Goal: Communication & Community: Answer question/provide support

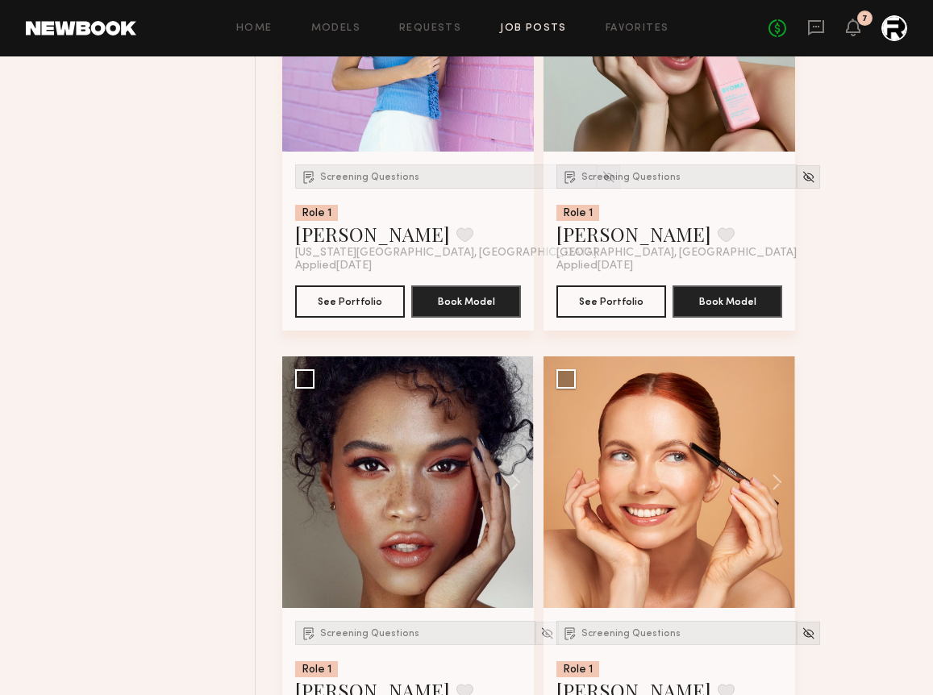
scroll to position [3322, 0]
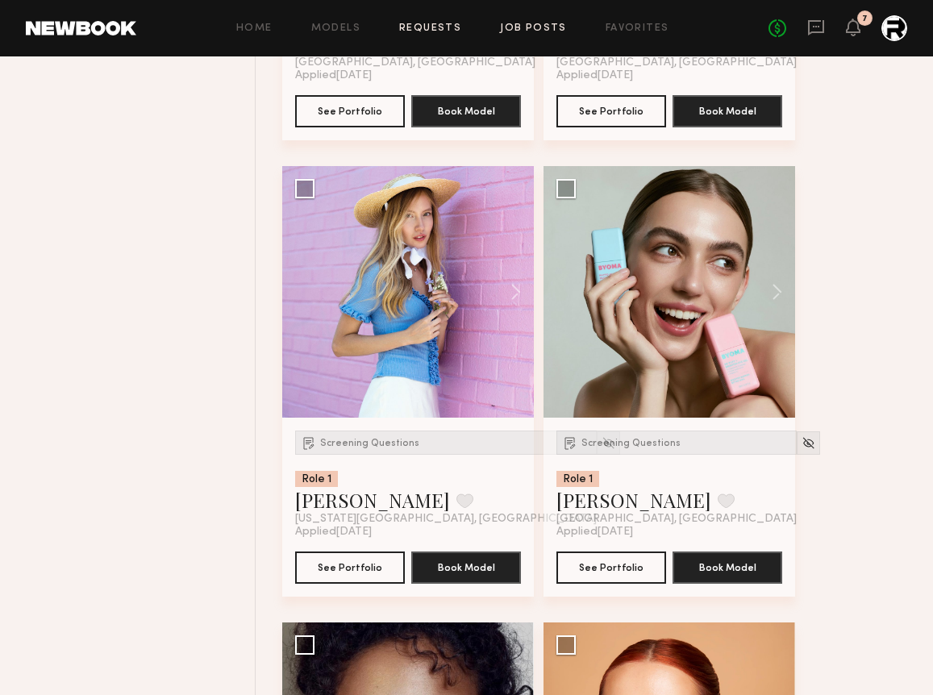
click at [434, 25] on link "Requests" at bounding box center [430, 28] width 62 height 10
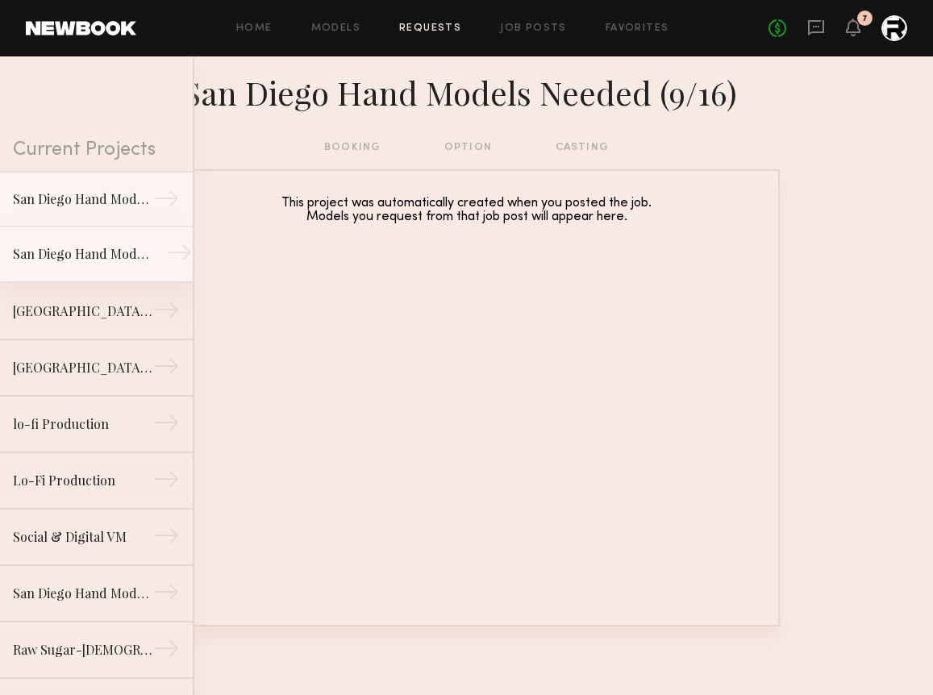
click at [81, 261] on div "San Diego Hand Models Needed (9/4)" at bounding box center [83, 253] width 140 height 19
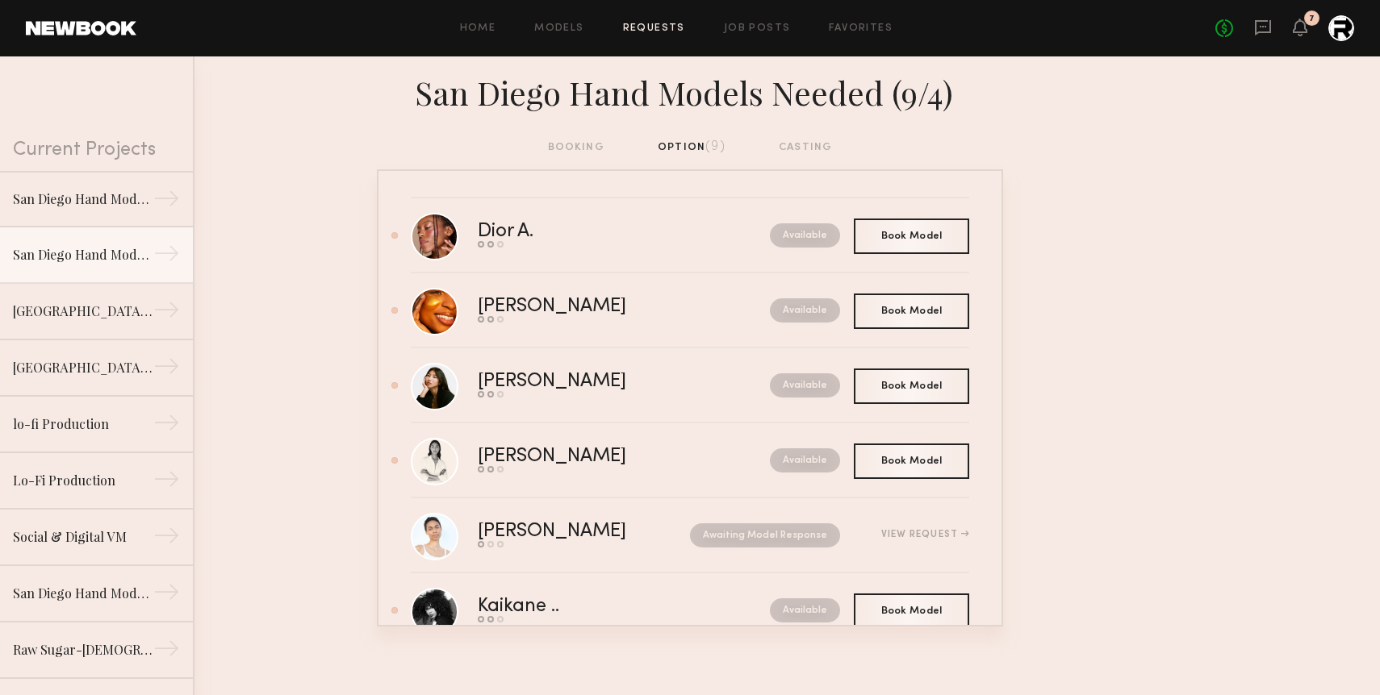
click at [257, 626] on nb-requests-list-container "Dior A. Send request Model response Book model Available Book Model Book Danika…" at bounding box center [690, 397] width 1380 height 457
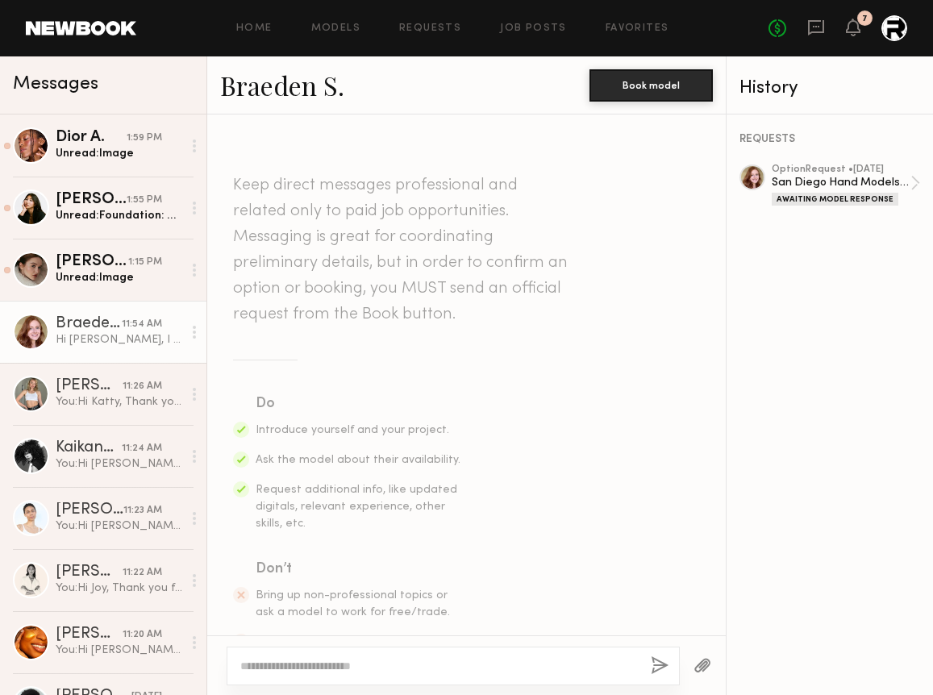
scroll to position [981, 0]
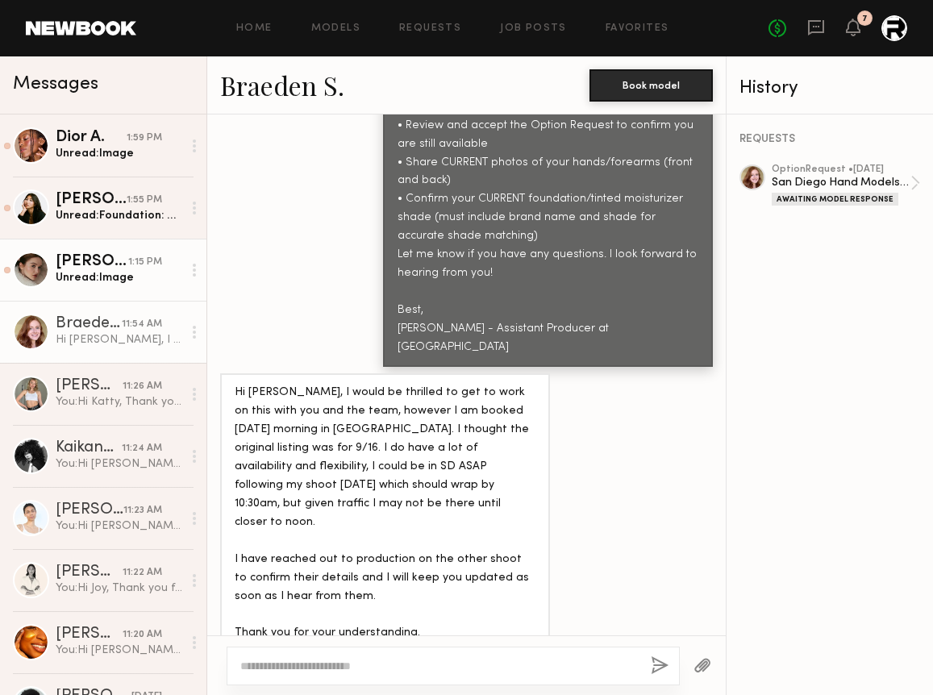
click at [93, 264] on div "[PERSON_NAME]" at bounding box center [92, 262] width 73 height 16
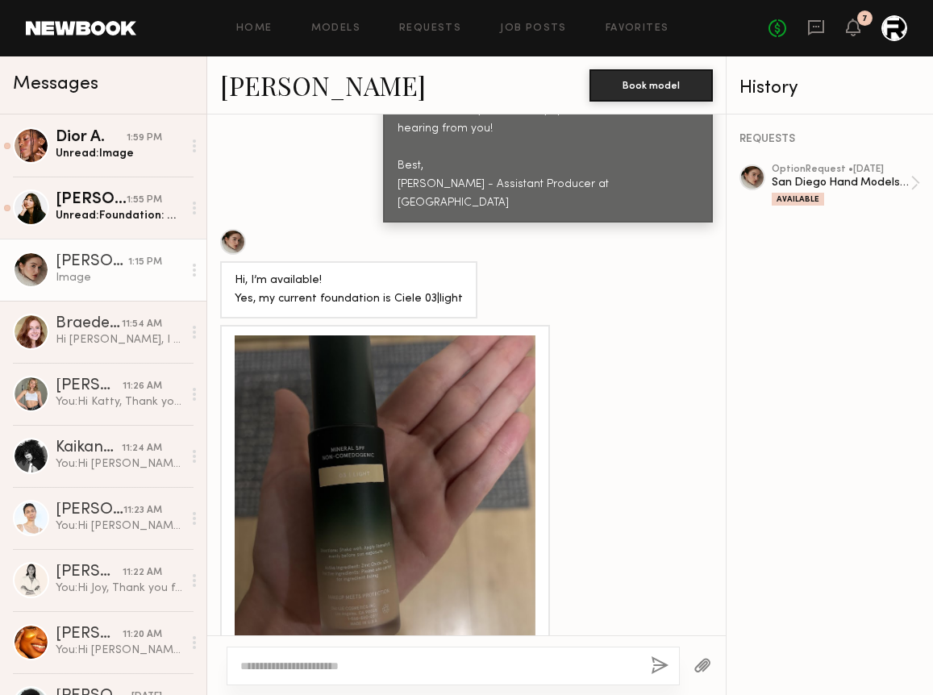
scroll to position [959, 0]
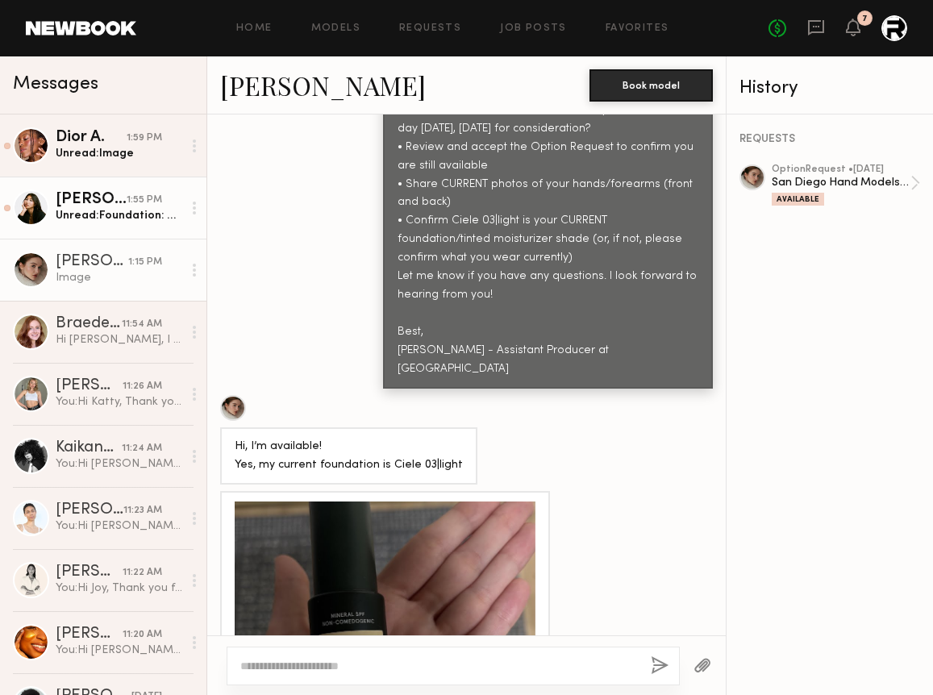
click at [94, 207] on div "Kitty W." at bounding box center [91, 200] width 71 height 16
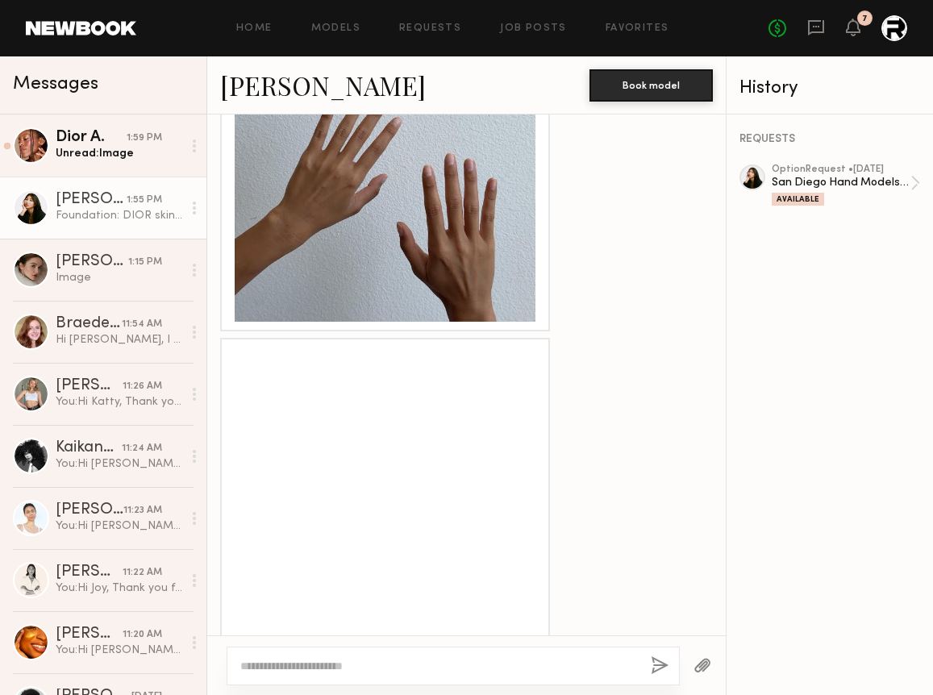
scroll to position [1516, 0]
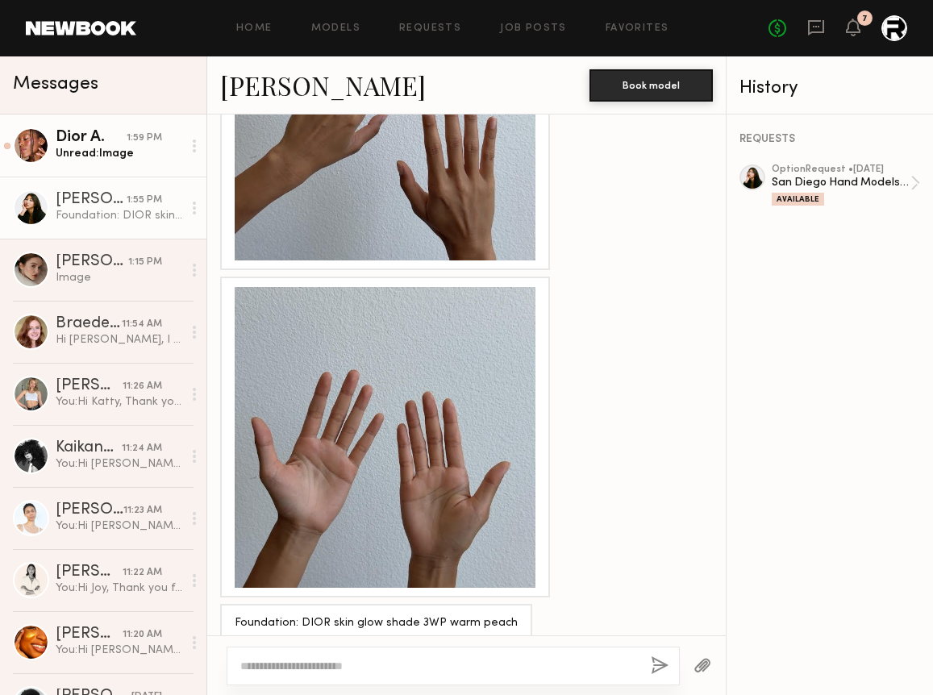
click at [103, 159] on div "Unread: Image" at bounding box center [119, 153] width 127 height 15
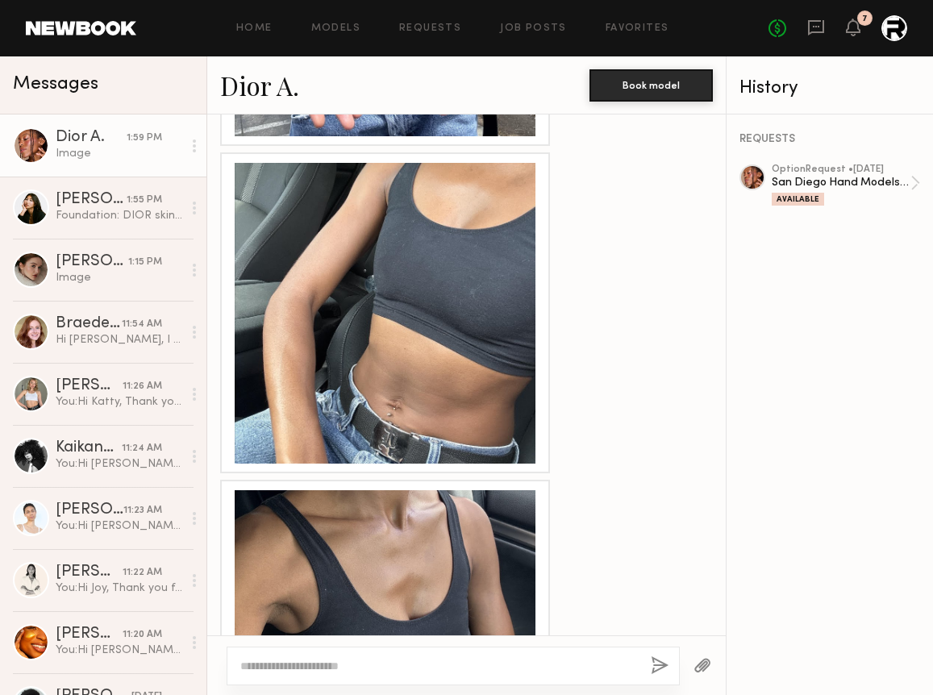
scroll to position [2793, 0]
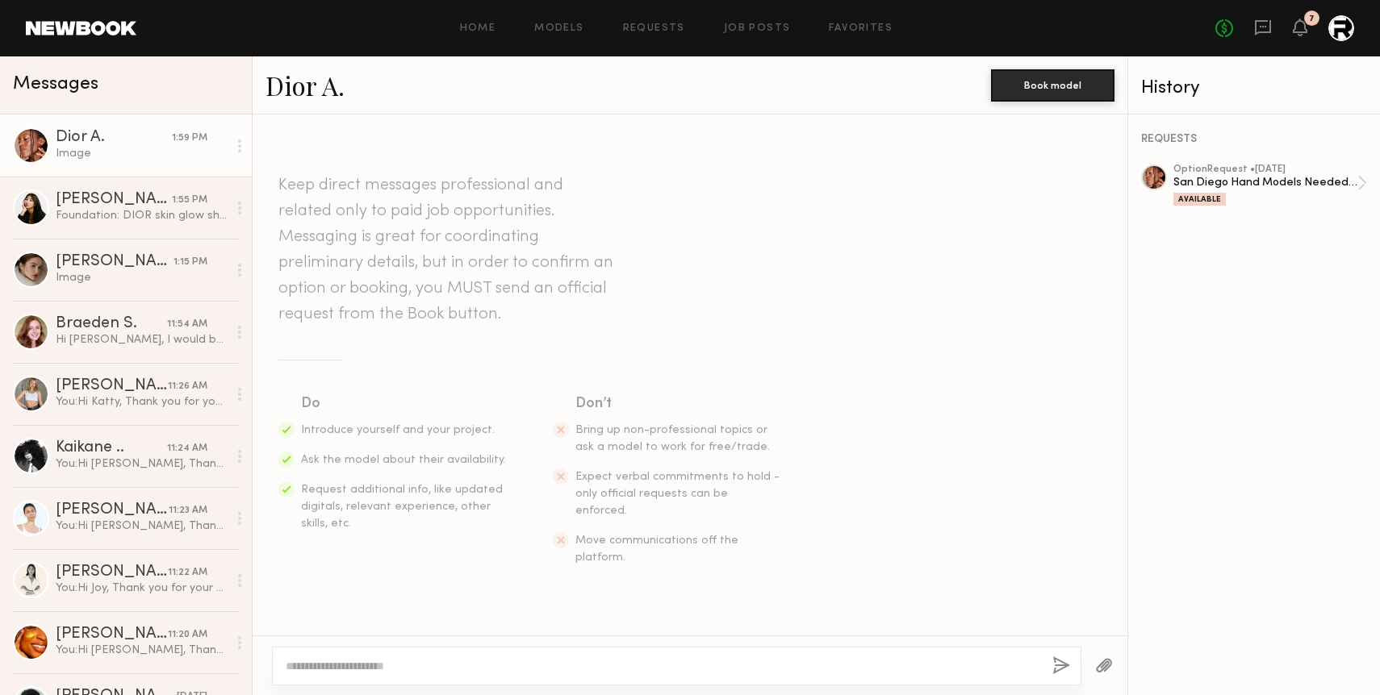
scroll to position [2626, 0]
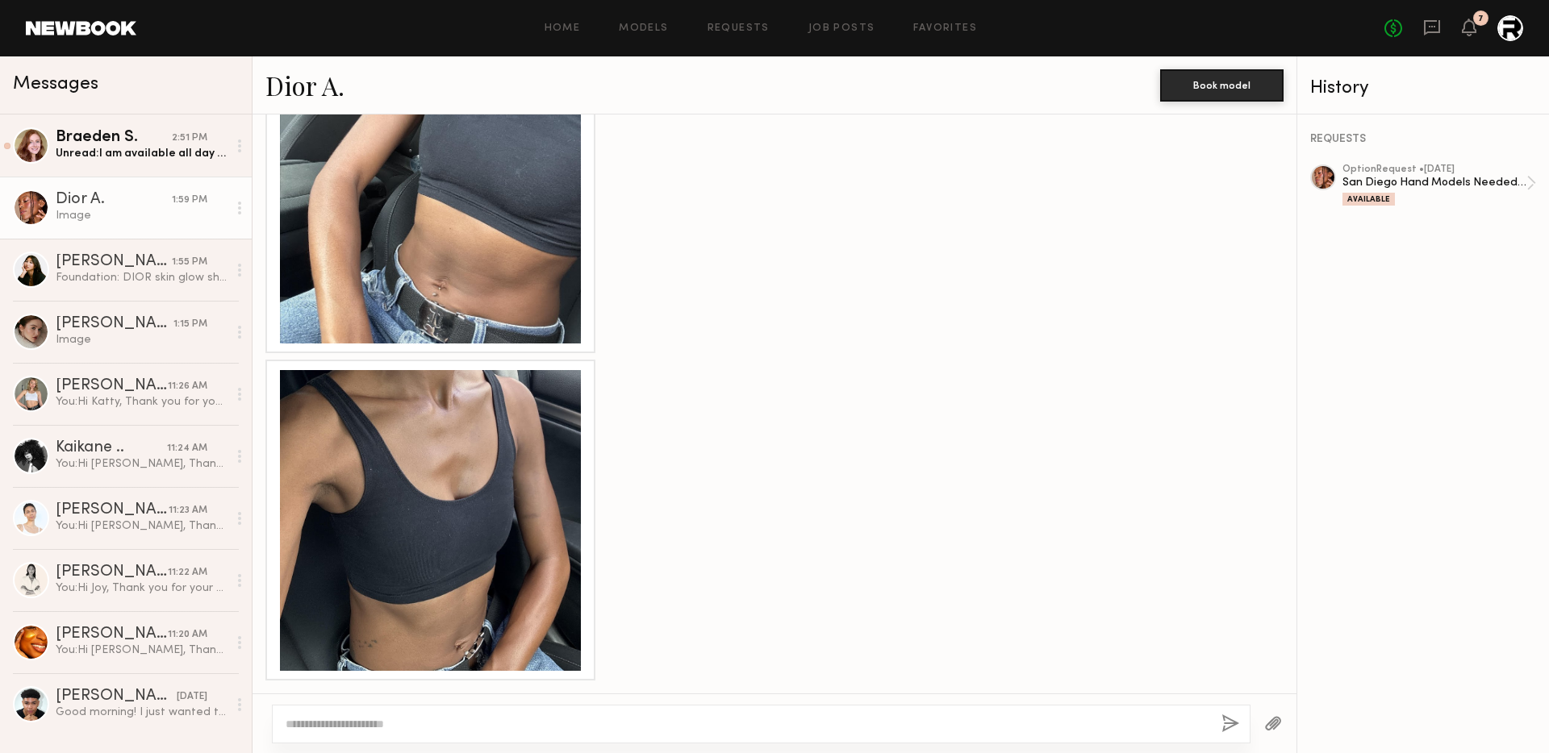
scroll to position [2566, 0]
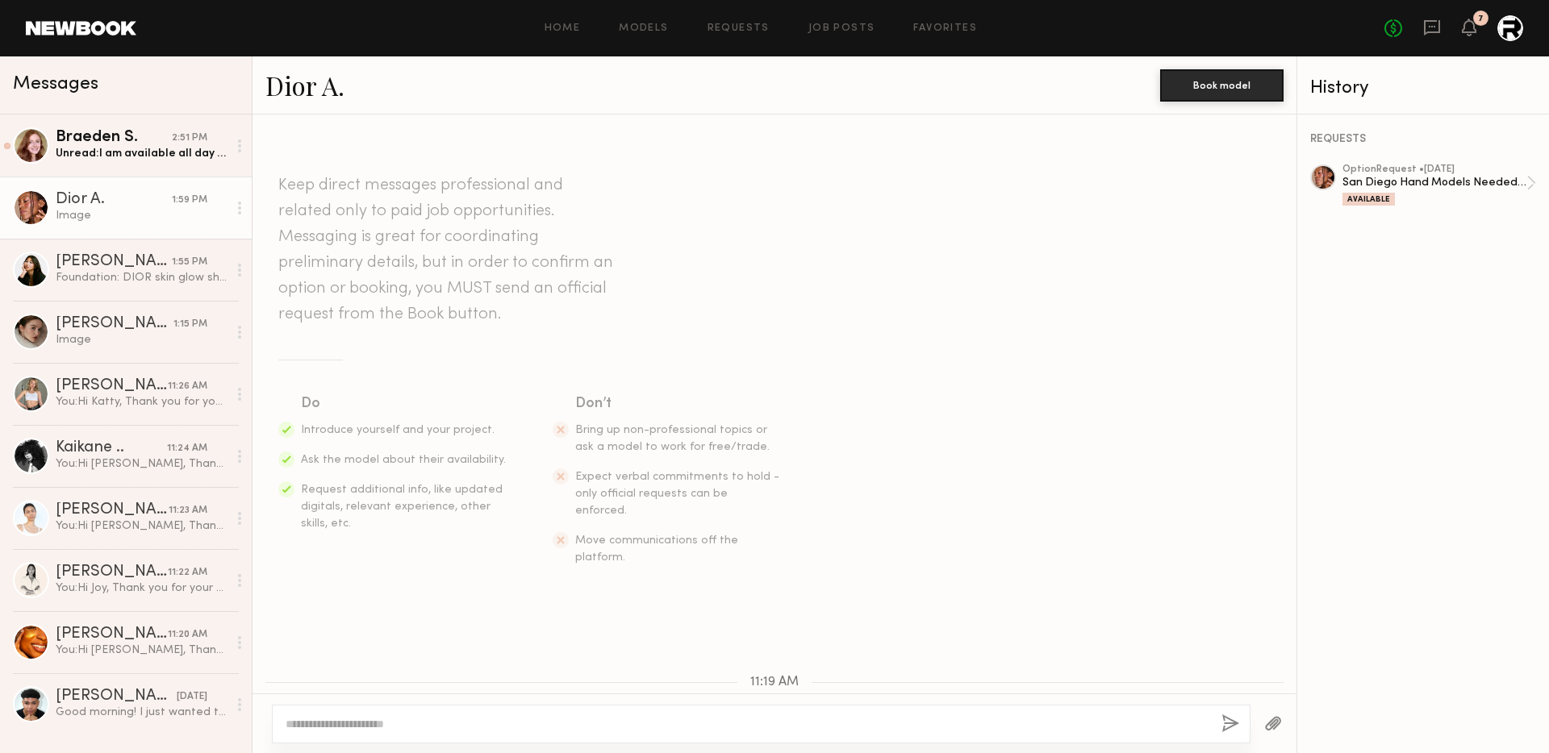
scroll to position [2566, 0]
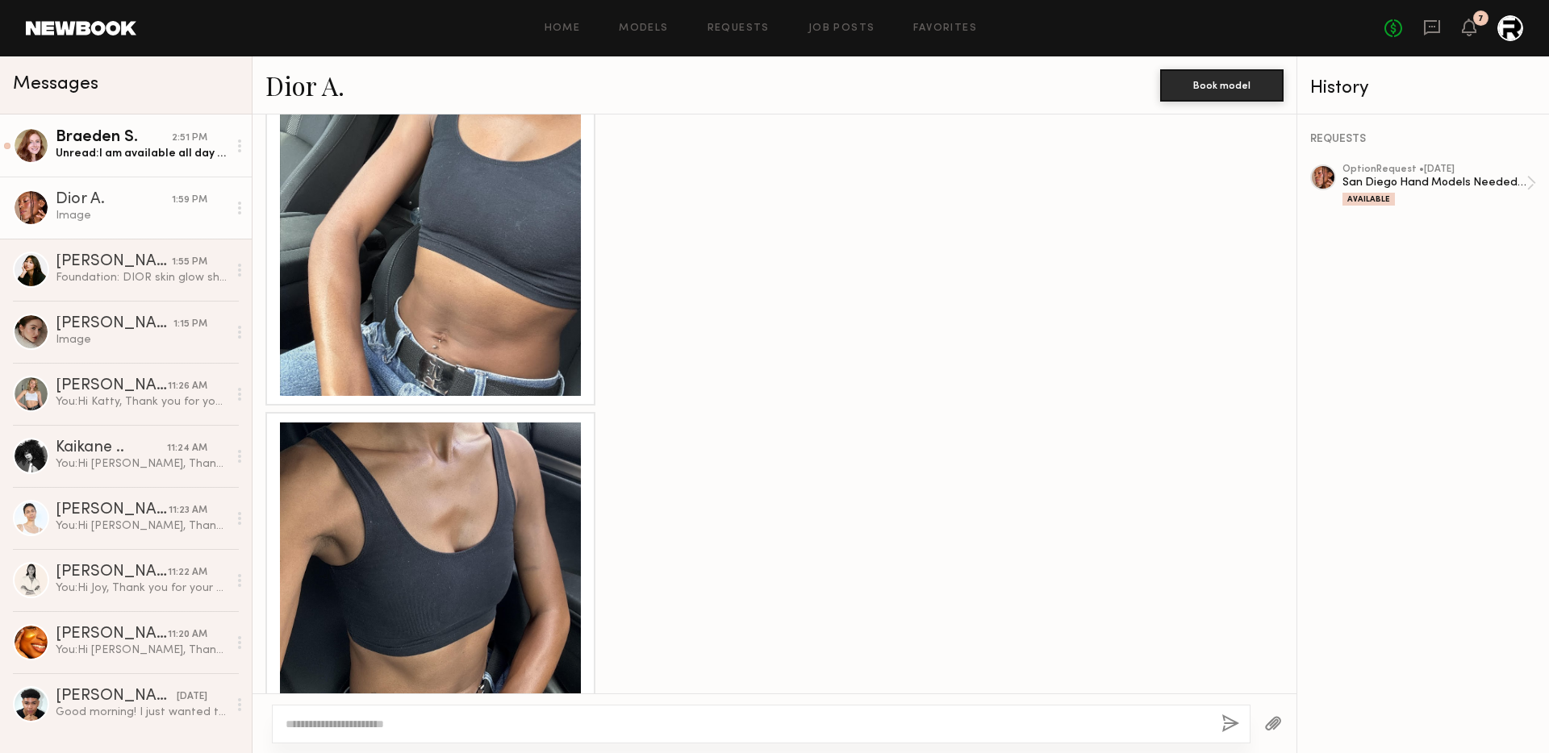
click at [102, 161] on div "Unread: I am available all day 9/16. What time would I be needed on 9/4?" at bounding box center [142, 153] width 172 height 15
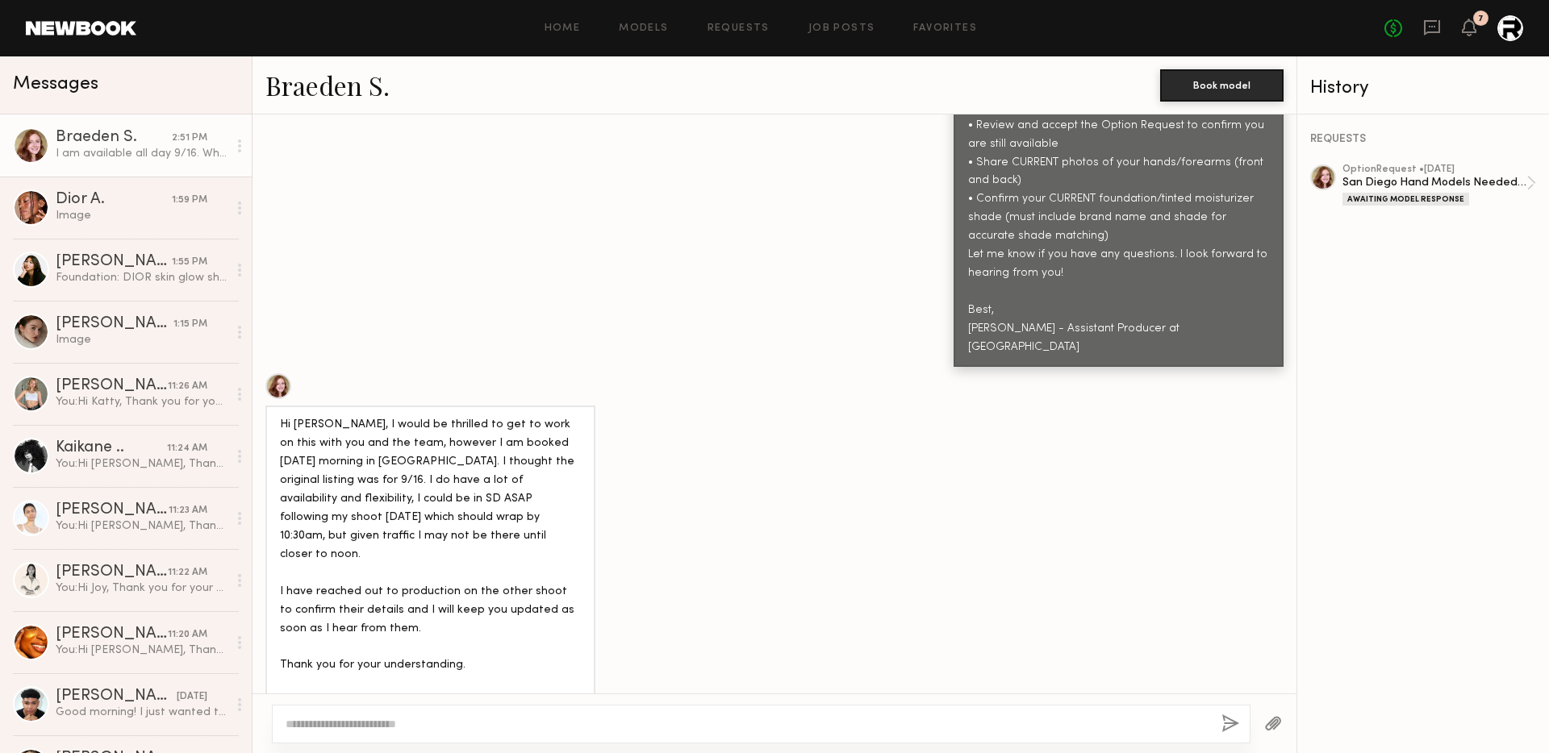
scroll to position [849, 0]
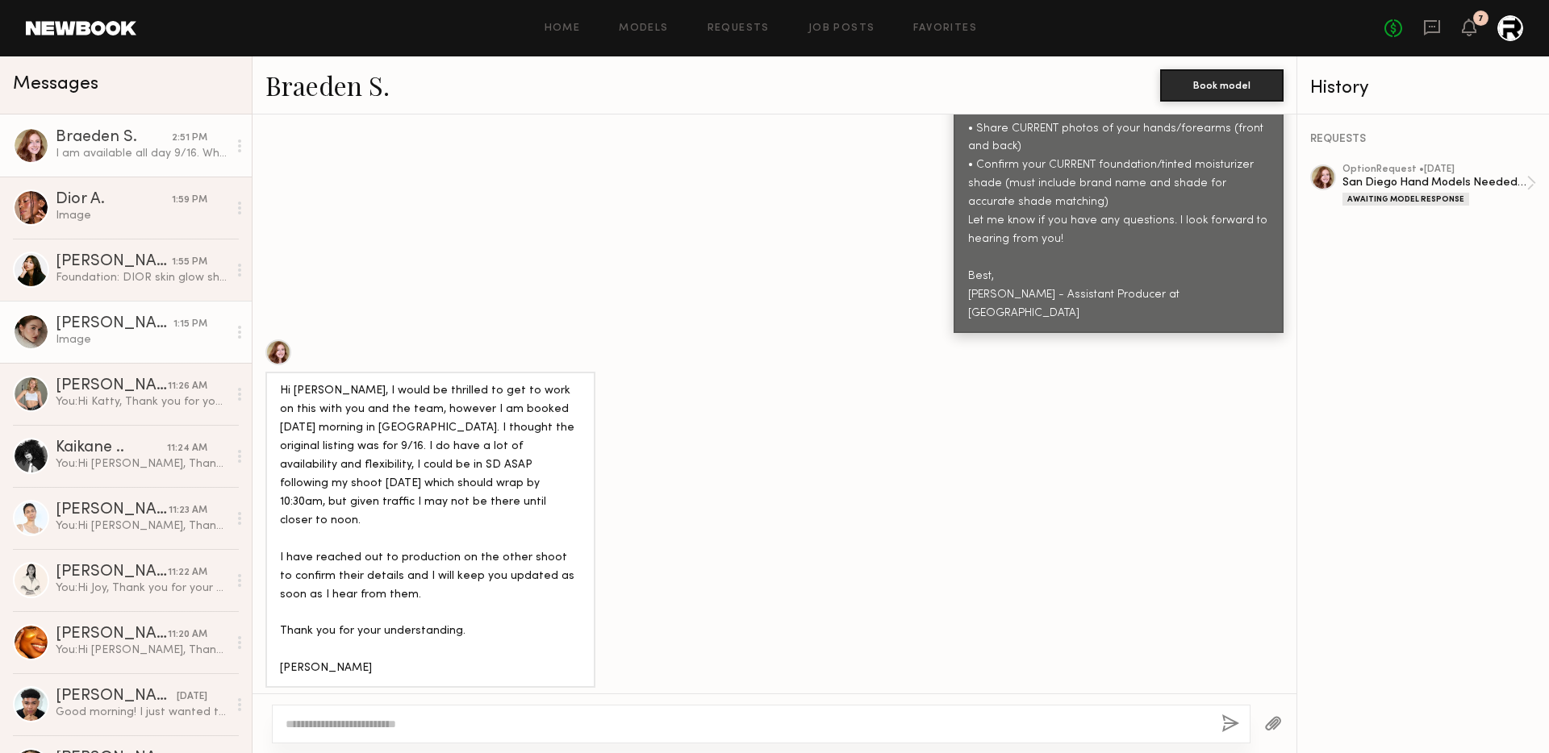
click at [129, 326] on div "[PERSON_NAME]" at bounding box center [115, 324] width 118 height 16
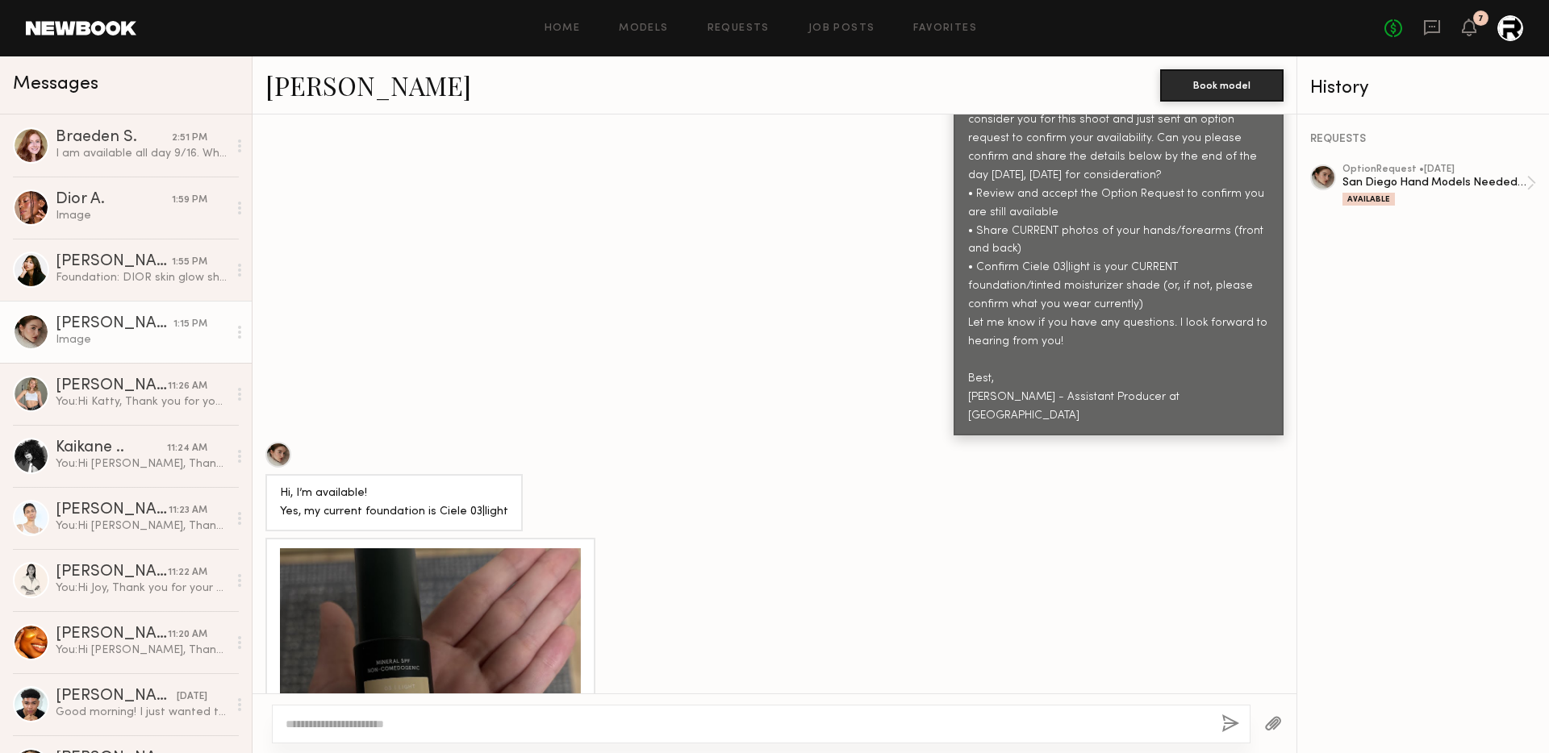
scroll to position [743, 0]
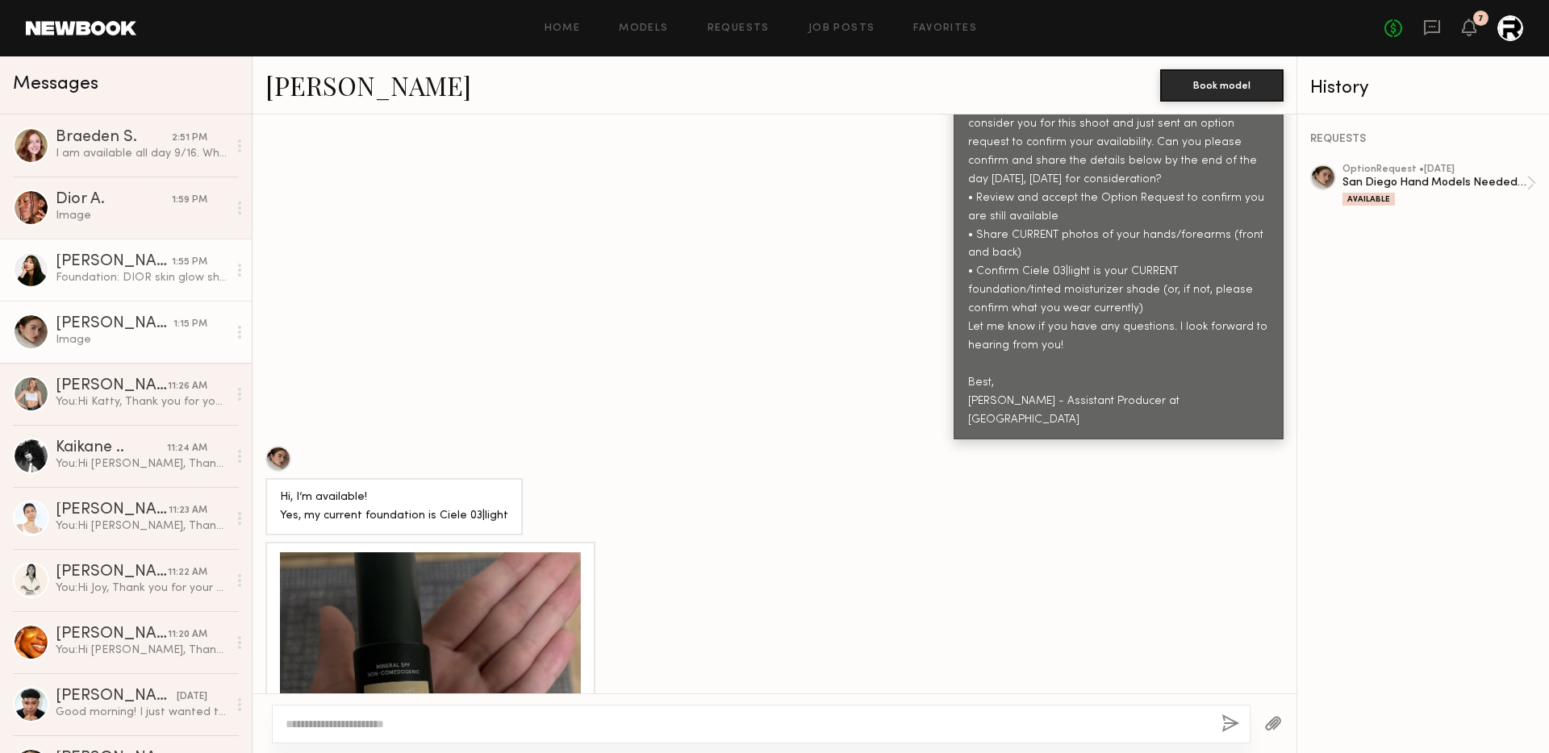
click at [72, 265] on div "[PERSON_NAME]" at bounding box center [114, 262] width 116 height 16
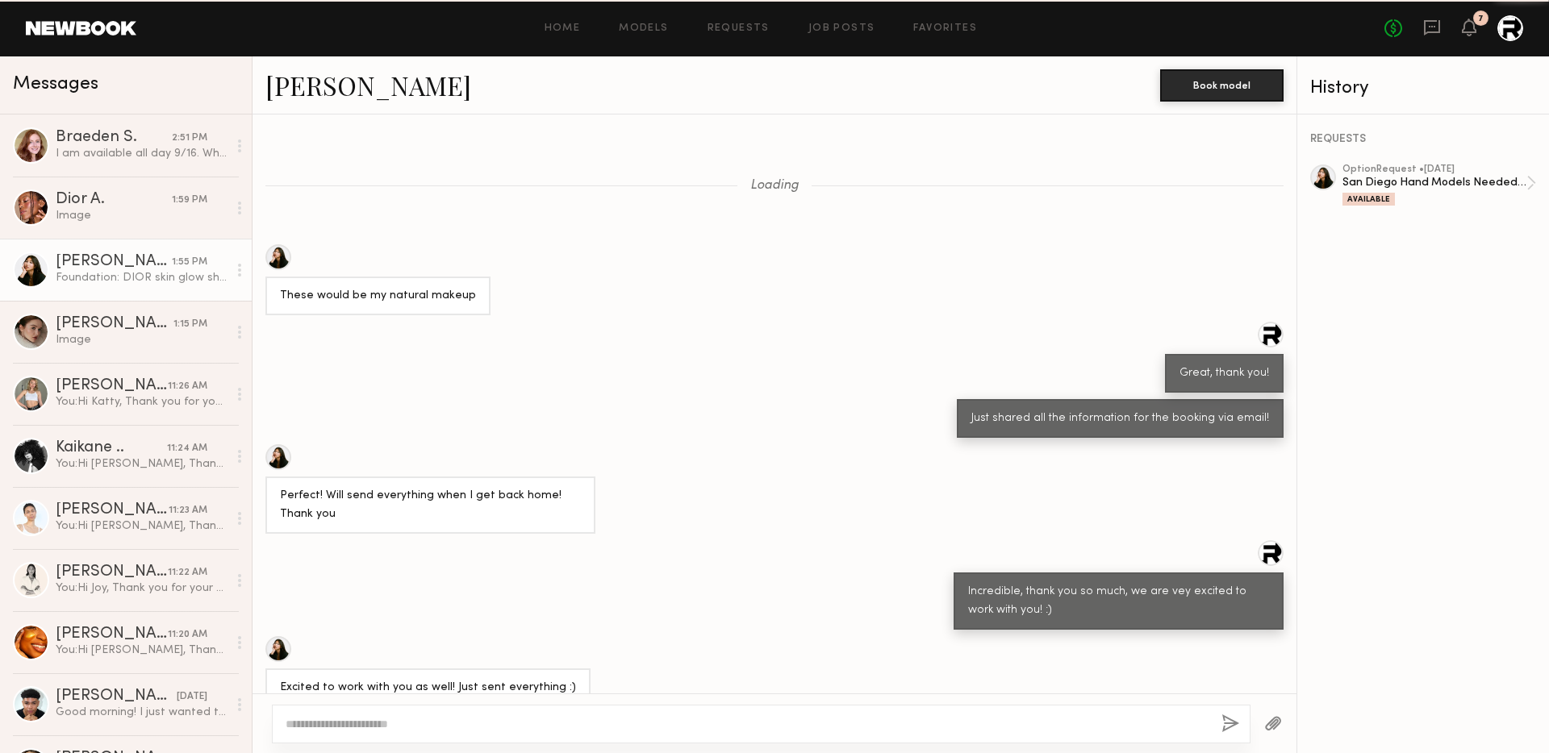
scroll to position [1459, 0]
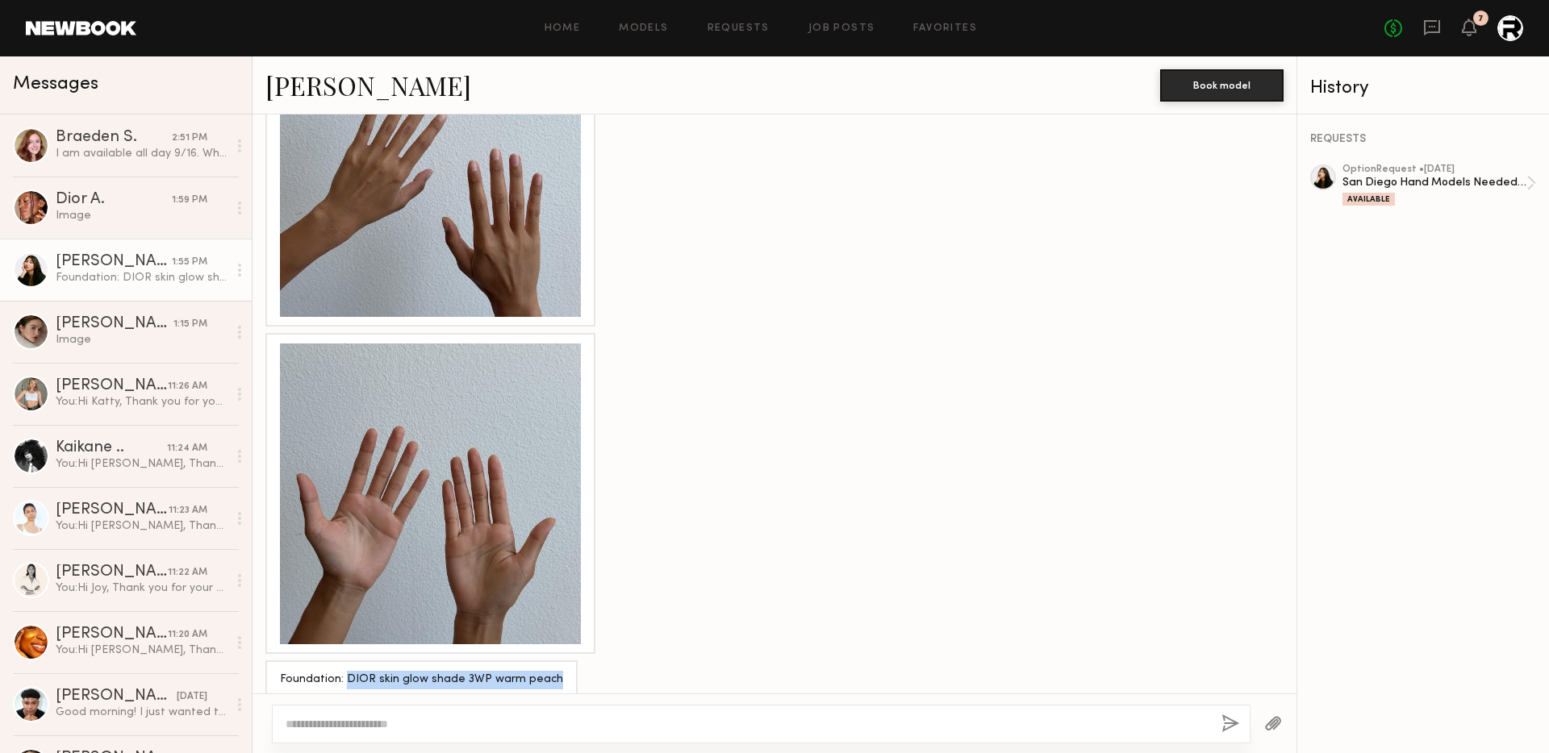
drag, startPoint x: 344, startPoint y: 660, endPoint x: 549, endPoint y: 659, distance: 204.1
click at [549, 661] on div "Foundation: DIOR skin glow shade 3WP warm peach" at bounding box center [421, 680] width 312 height 39
copy div "DIOR skin glow shade 3WP warm peach"
click at [120, 349] on link "[PERSON_NAME] 1:15 PM Image" at bounding box center [126, 332] width 252 height 62
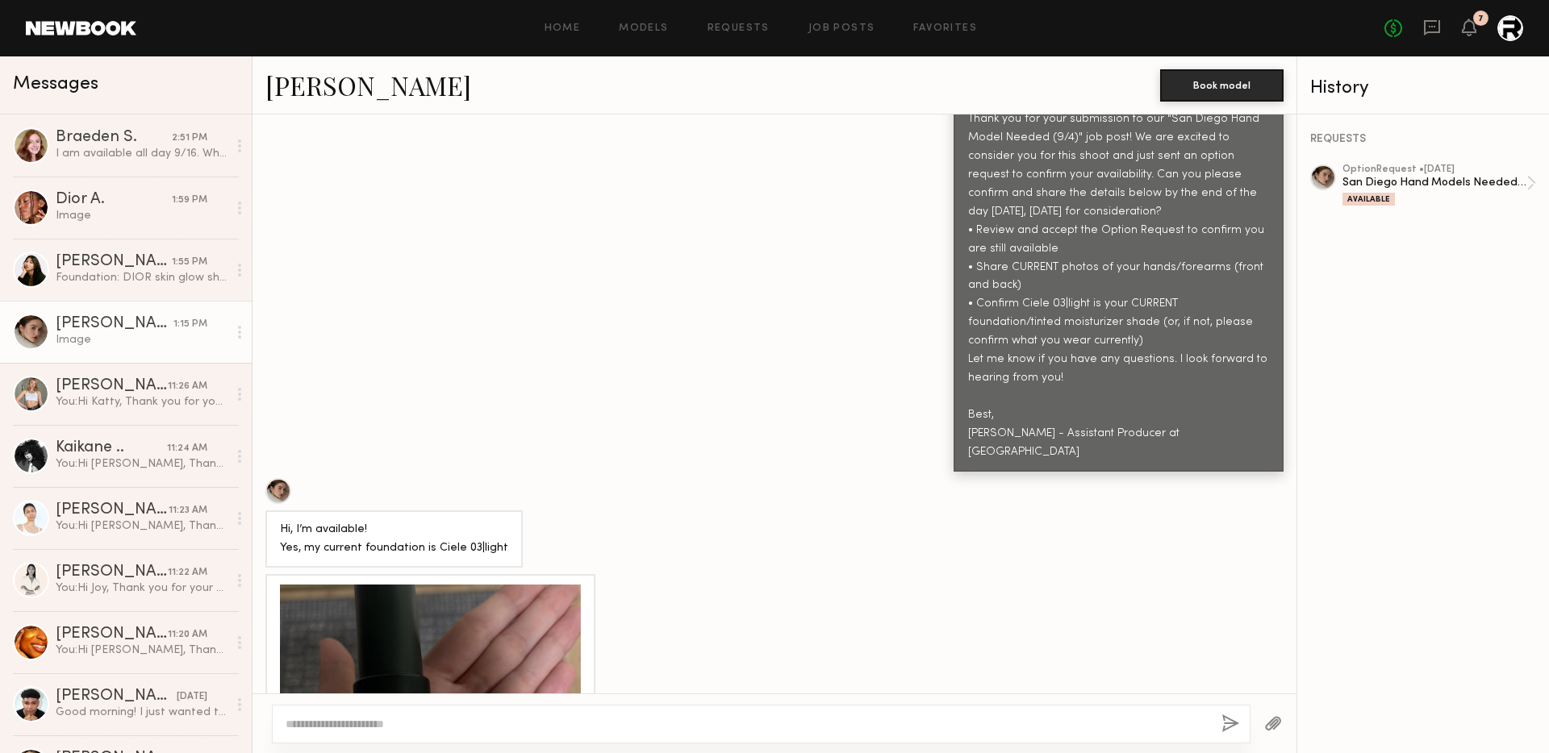
scroll to position [749, 0]
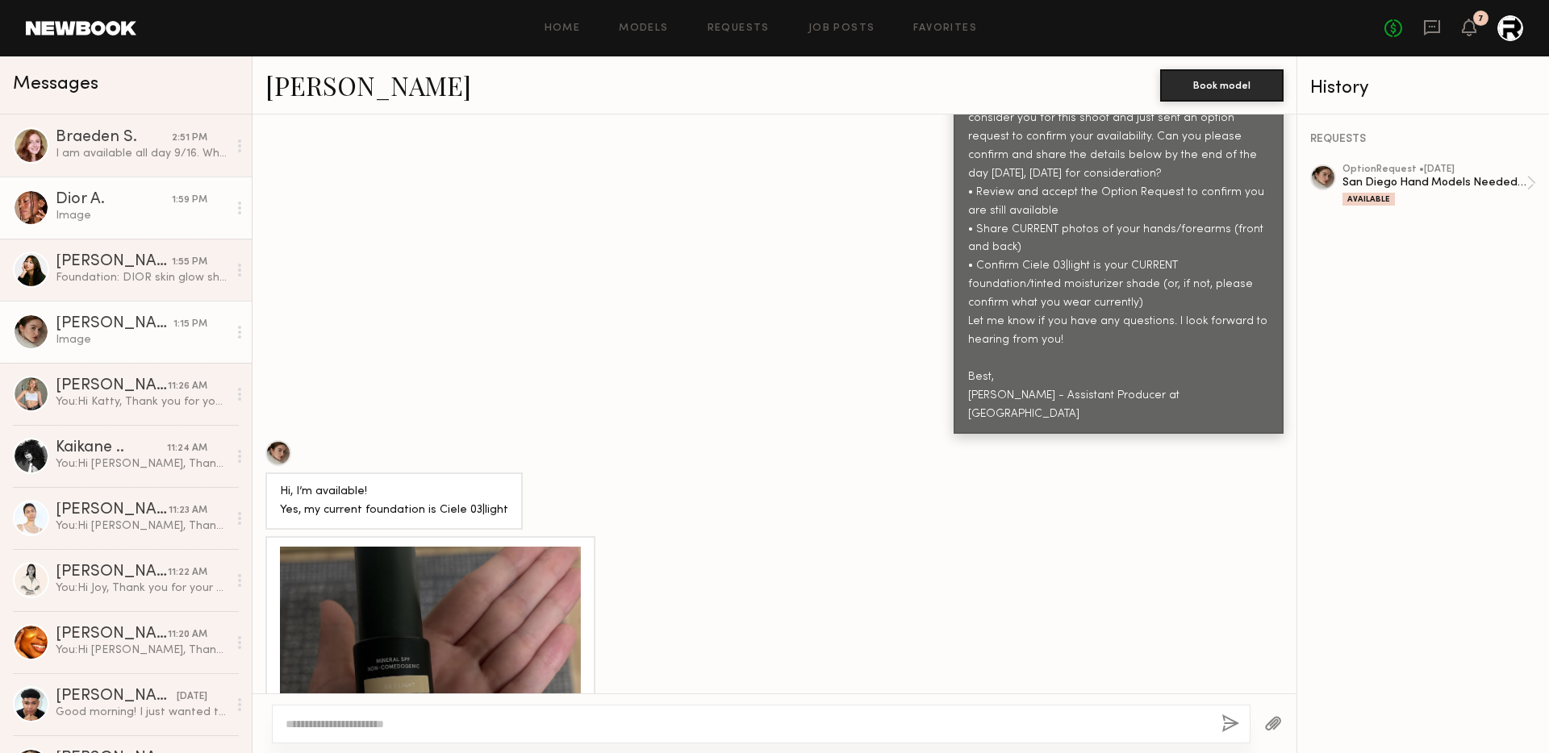
click at [77, 198] on div "Dior A." at bounding box center [114, 200] width 116 height 16
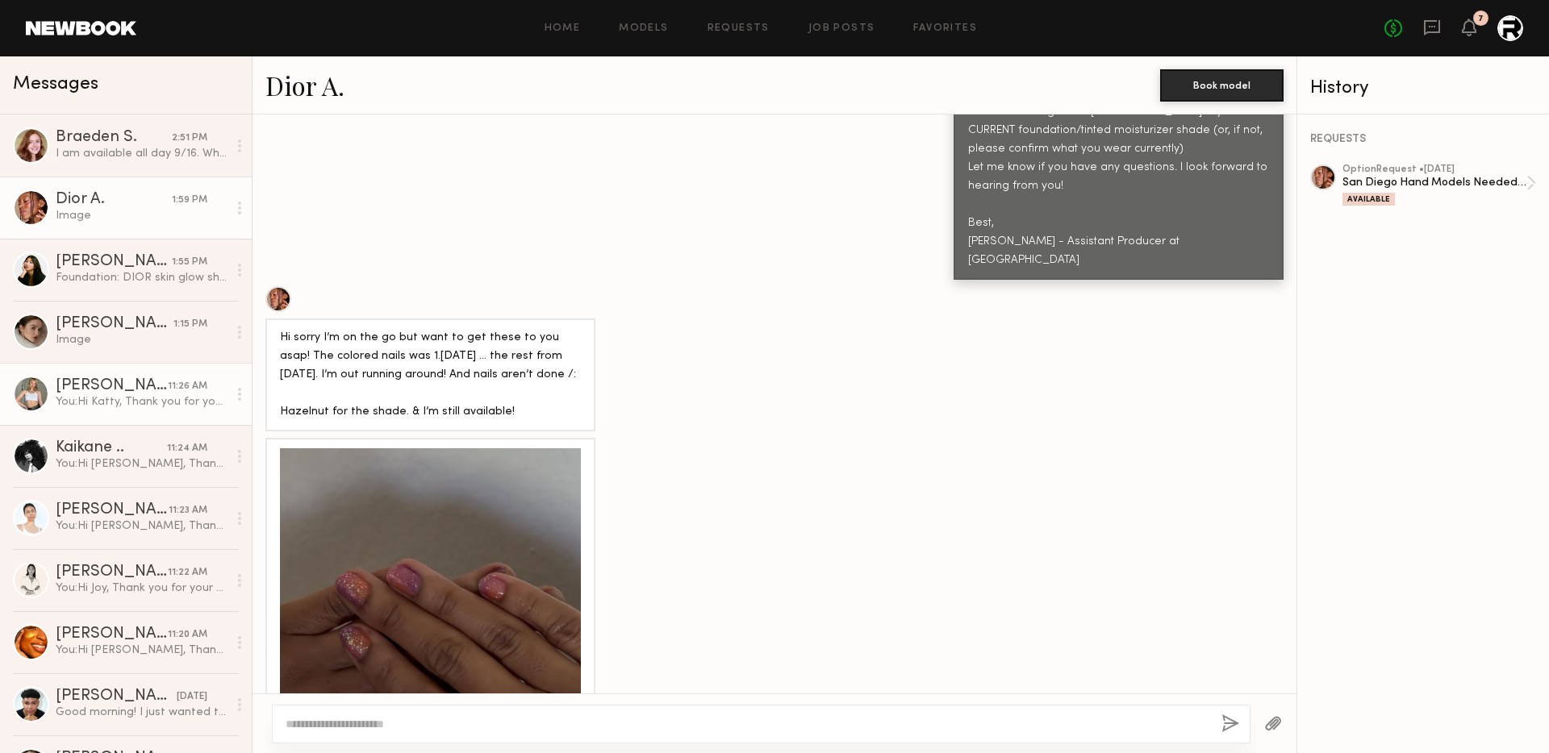
scroll to position [895, 0]
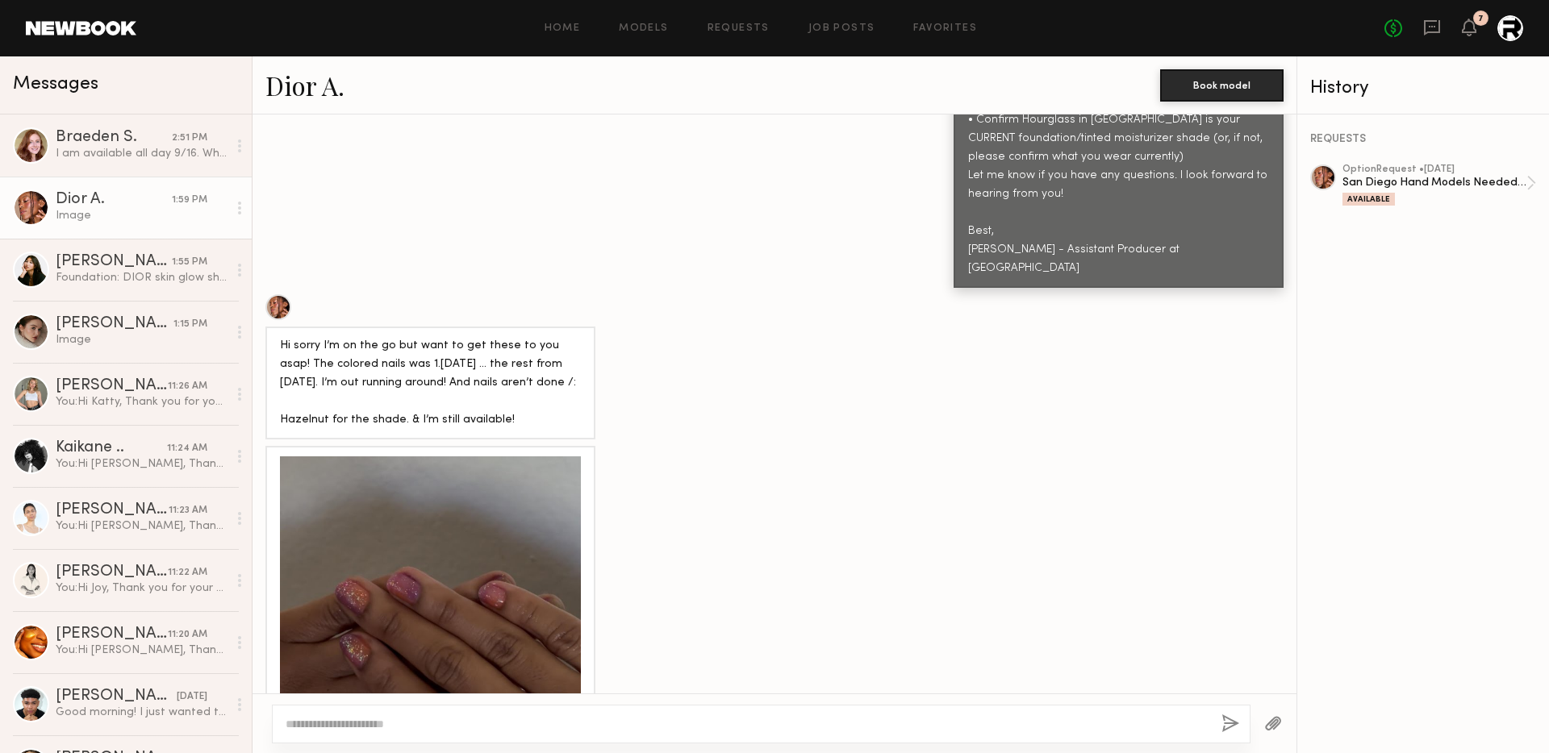
click at [429, 337] on div "Hi sorry I’m on the go but want to get these to you asap! The colored nails was…" at bounding box center [430, 383] width 301 height 93
click at [311, 365] on div "Hi sorry I’m on the go but want to get these to you asap! The colored nails was…" at bounding box center [430, 383] width 301 height 93
copy div "Hazelnut"
click at [88, 159] on div "I am available all day 9/16. What time would I be needed on 9/4?" at bounding box center [142, 153] width 172 height 15
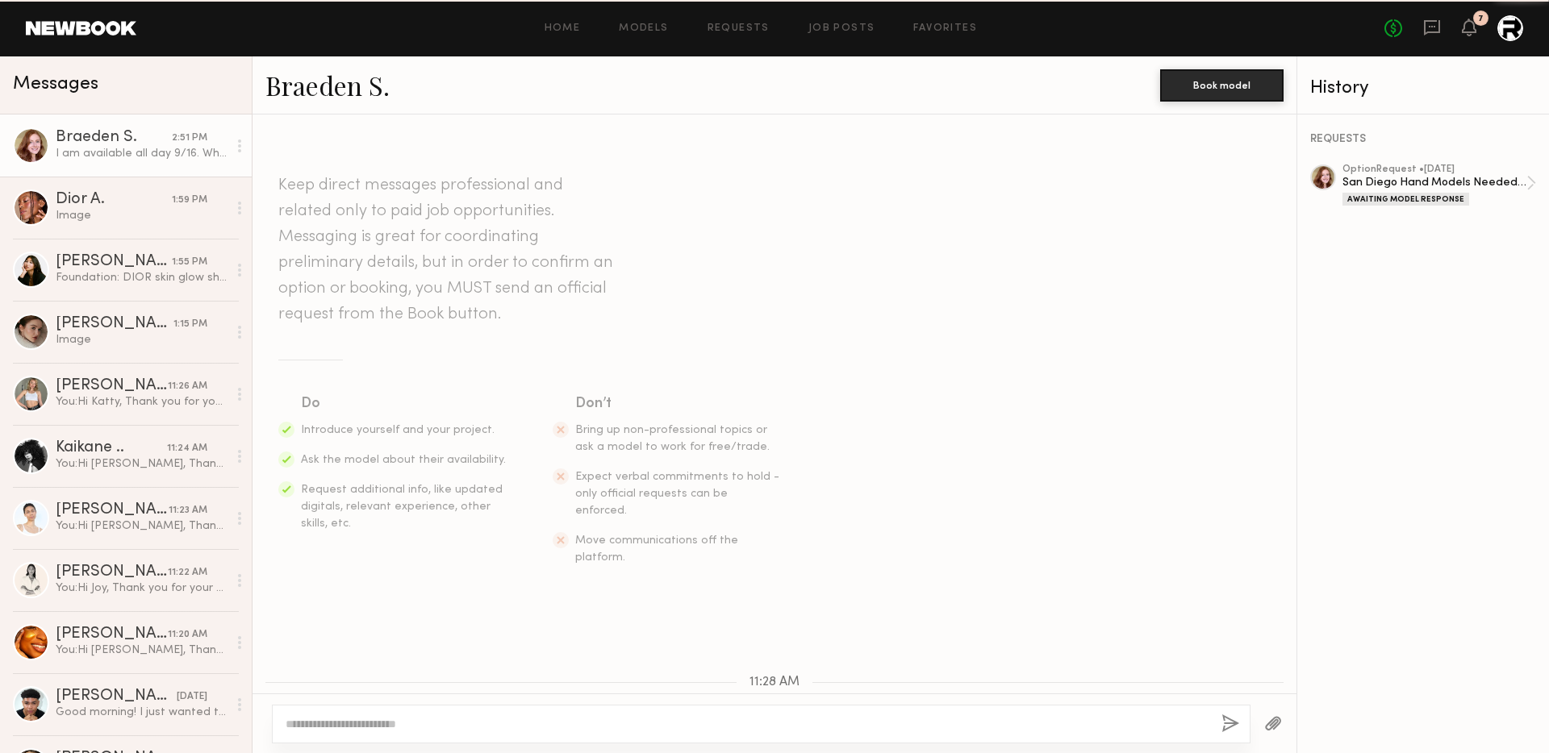
scroll to position [849, 0]
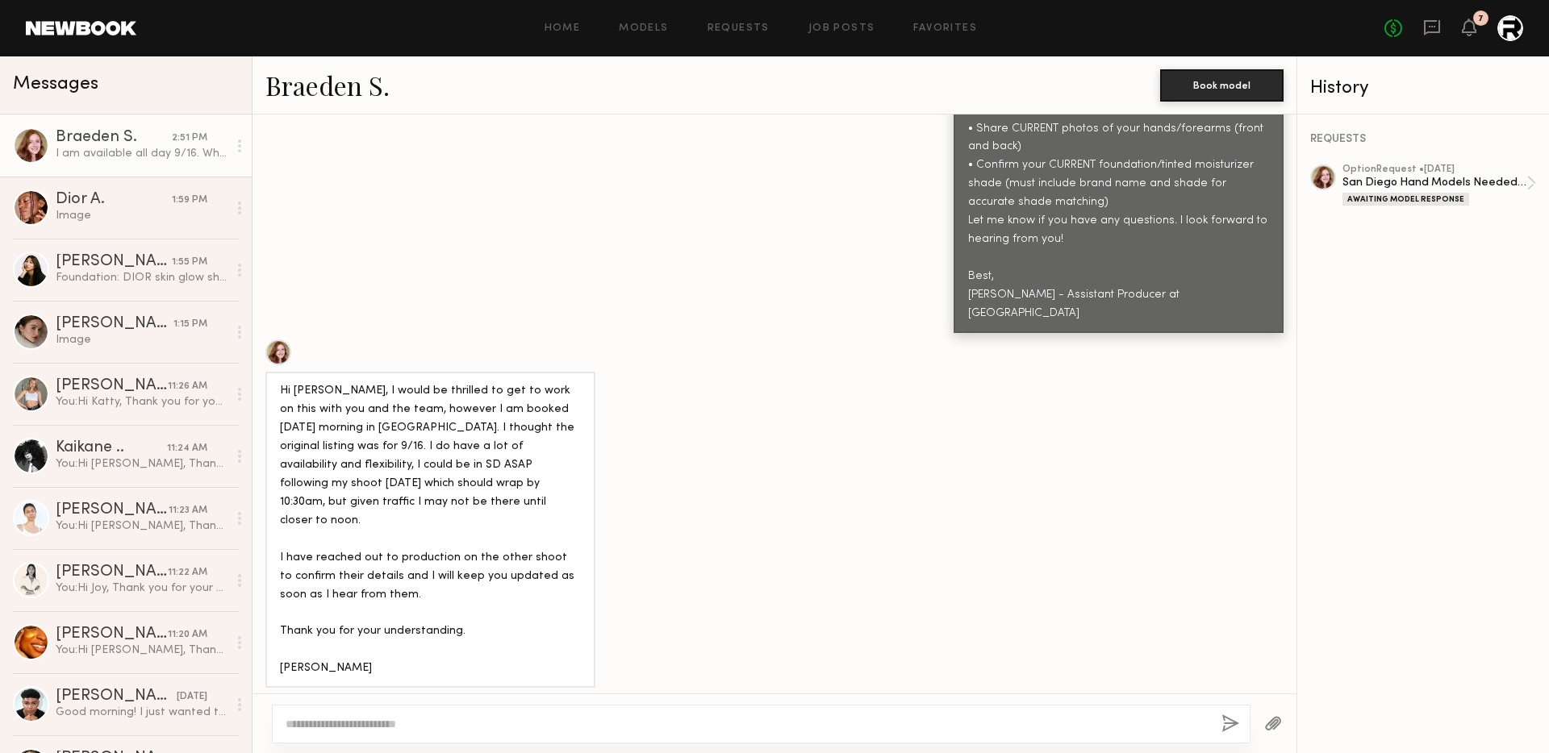
click at [410, 721] on textarea at bounding box center [747, 724] width 923 height 16
click at [477, 725] on textarea "**********" at bounding box center [747, 724] width 923 height 16
click at [578, 724] on textarea "**********" at bounding box center [747, 724] width 923 height 16
click at [395, 722] on textarea "**********" at bounding box center [747, 724] width 923 height 16
click at [563, 722] on textarea "**********" at bounding box center [747, 724] width 923 height 16
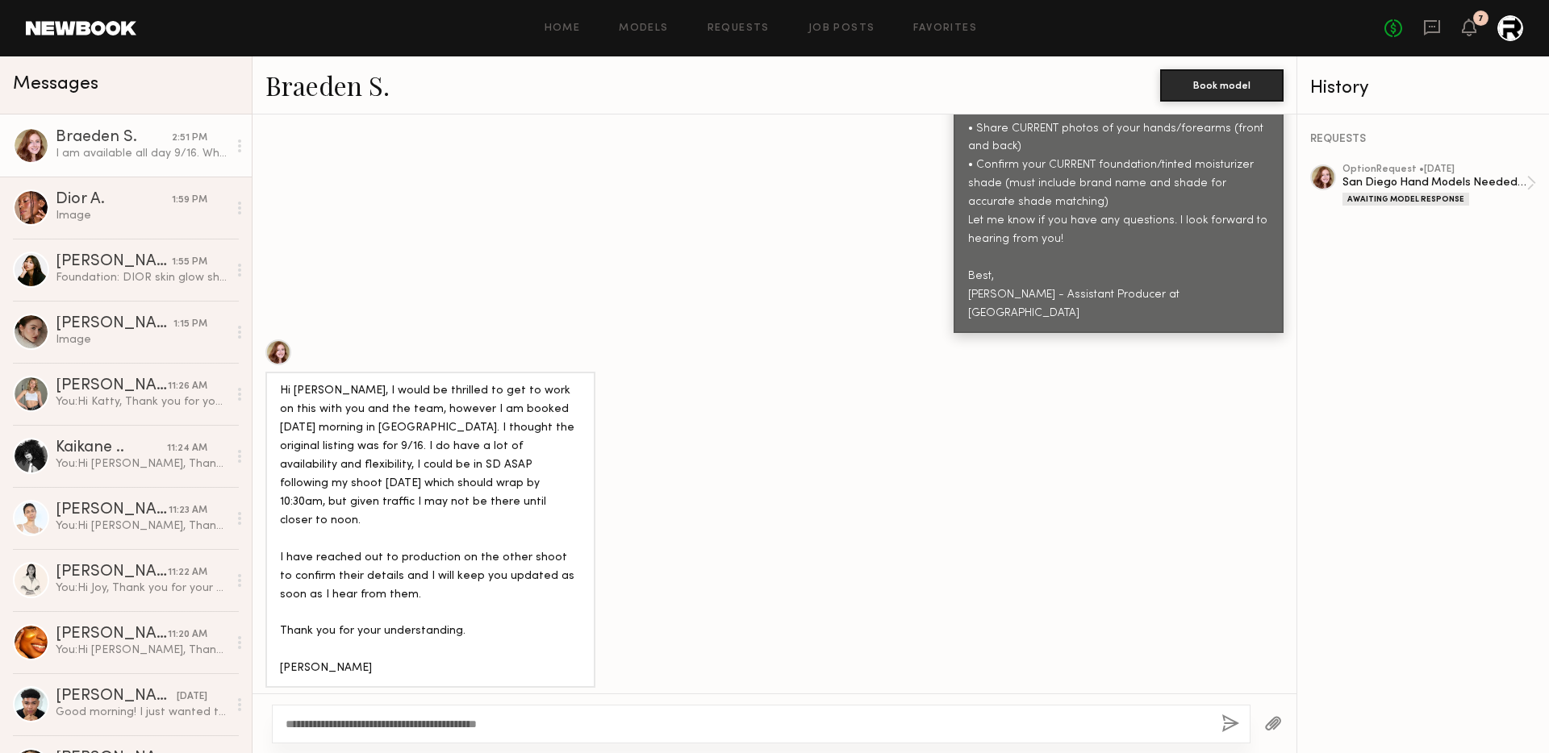
click at [518, 723] on textarea "**********" at bounding box center [747, 724] width 923 height 16
click at [566, 724] on textarea "**********" at bounding box center [747, 724] width 923 height 16
click at [584, 722] on textarea "**********" at bounding box center [747, 724] width 923 height 16
click at [587, 722] on textarea "**********" at bounding box center [747, 724] width 923 height 16
click at [647, 729] on textarea "**********" at bounding box center [747, 724] width 923 height 16
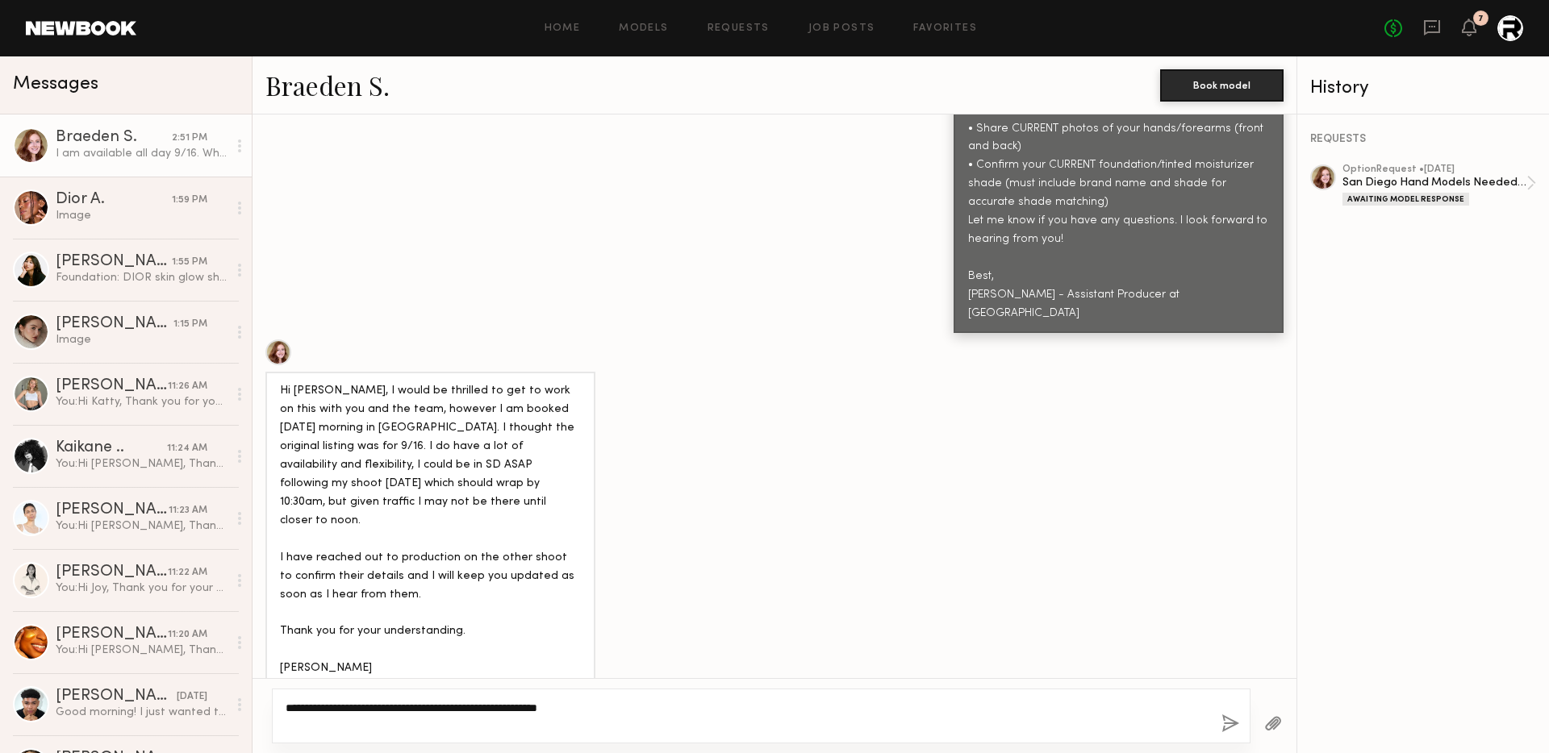
type textarea "**********"
click at [1222, 722] on button "button" at bounding box center [1230, 725] width 18 height 20
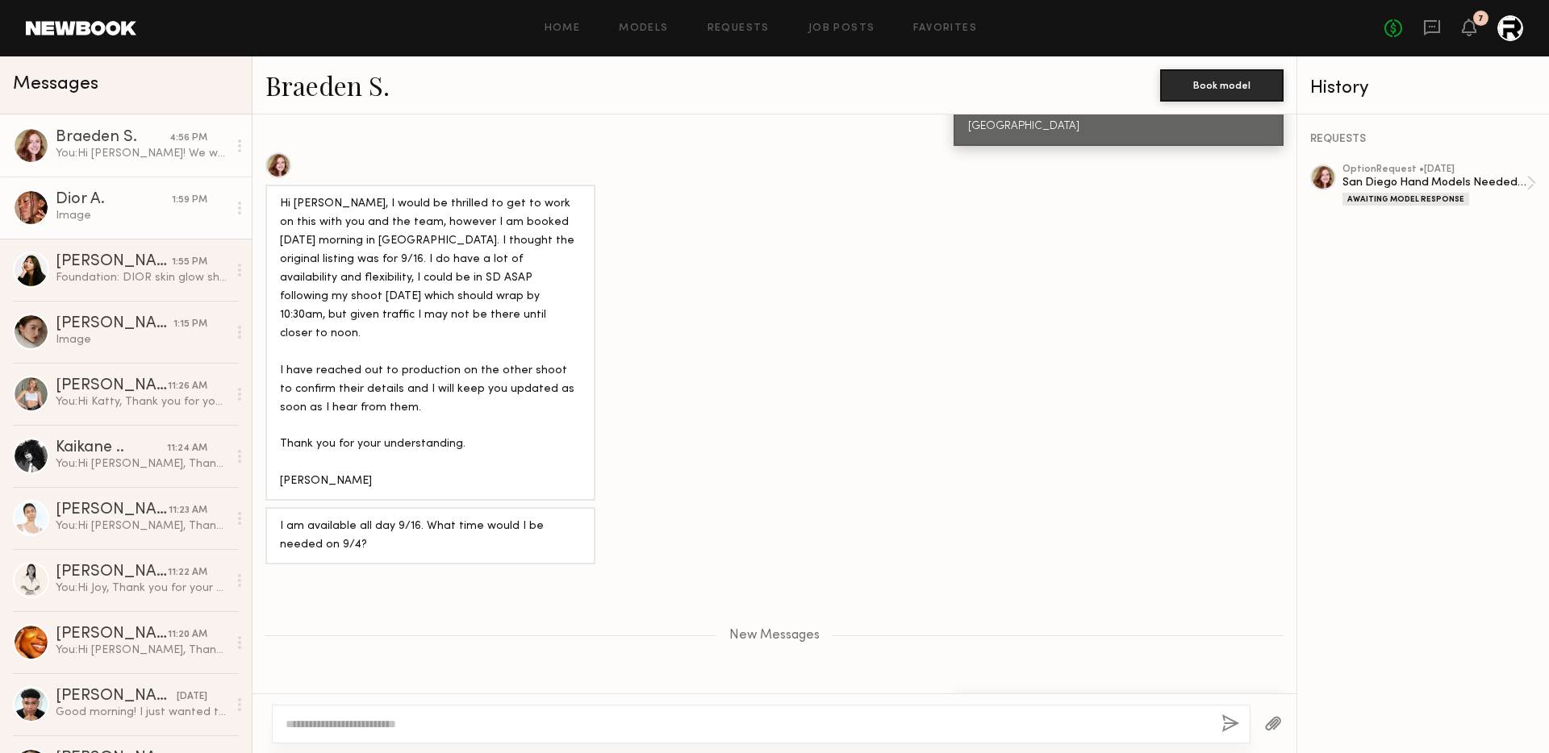
click at [115, 198] on div "Dior A." at bounding box center [114, 200] width 116 height 16
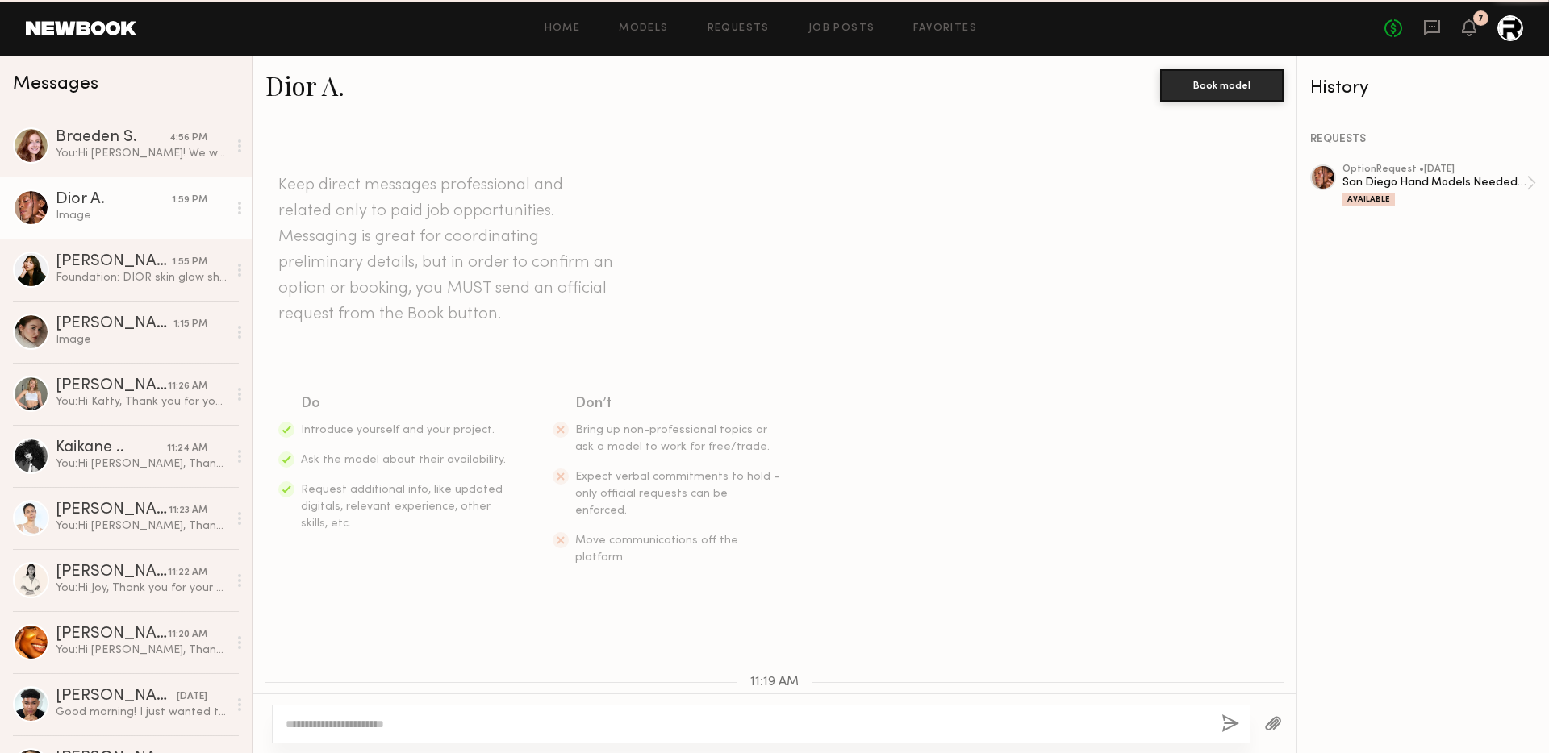
scroll to position [2566, 0]
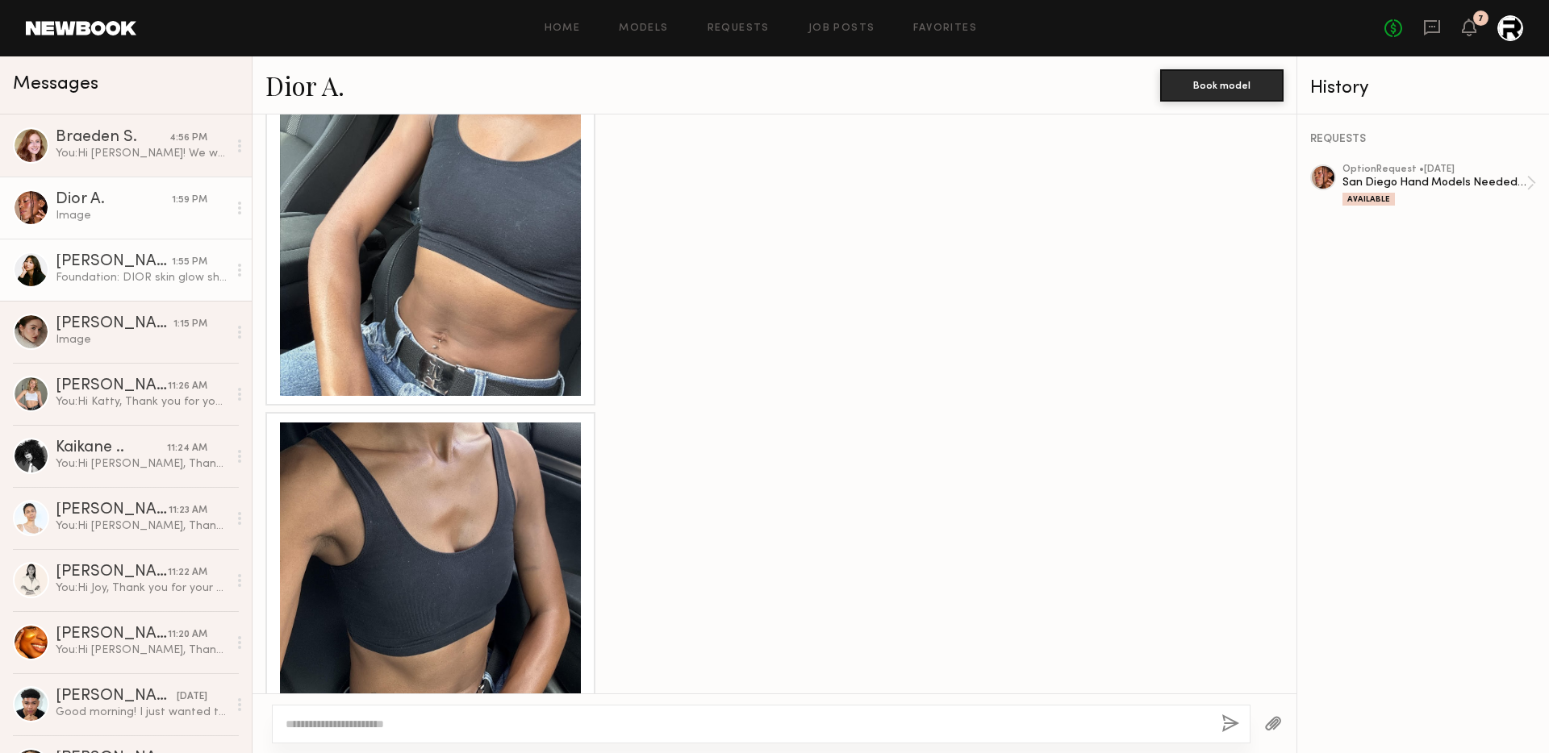
click at [116, 265] on div "[PERSON_NAME]" at bounding box center [114, 262] width 116 height 16
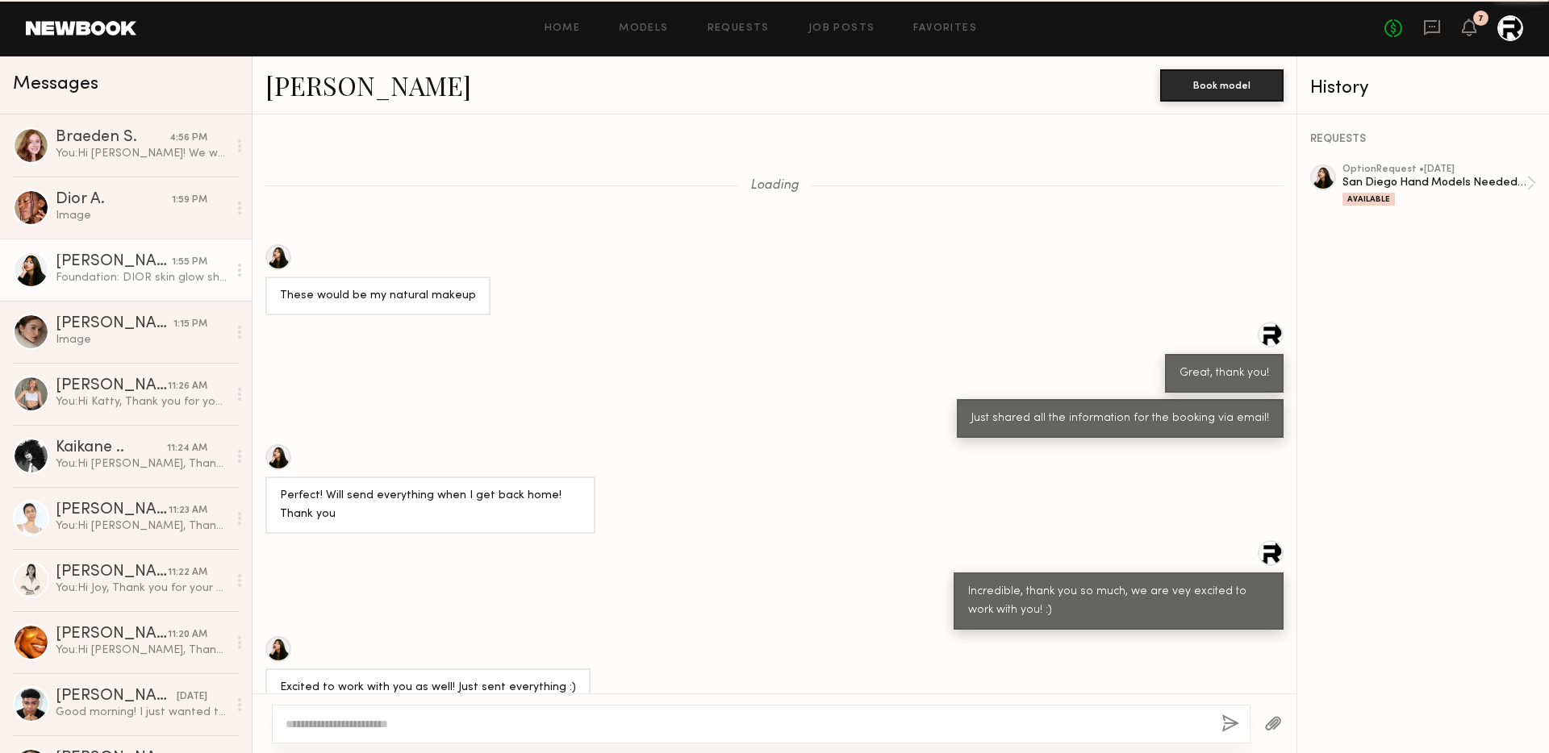
scroll to position [1459, 0]
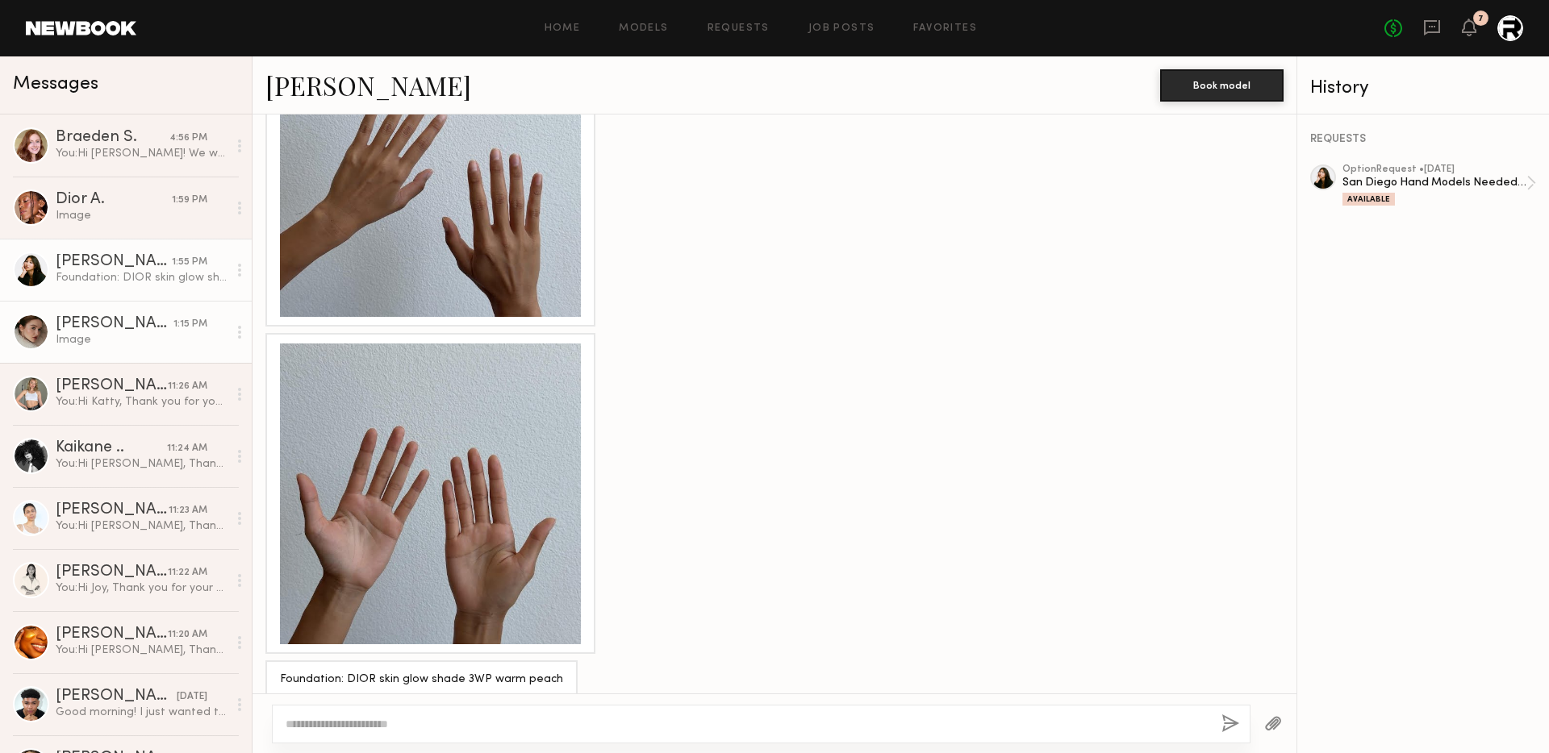
click at [118, 326] on div "[PERSON_NAME]" at bounding box center [115, 324] width 118 height 16
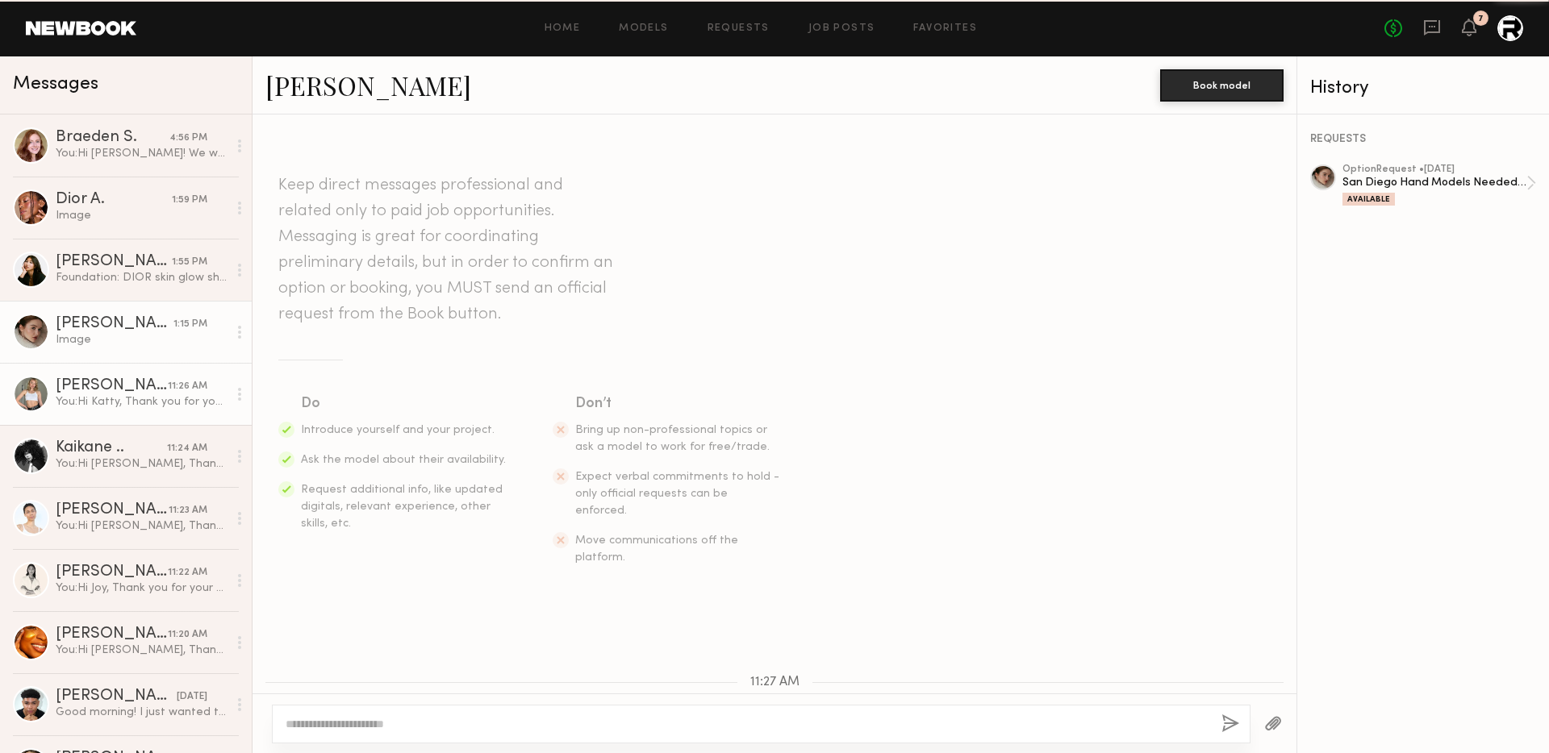
scroll to position [1528, 0]
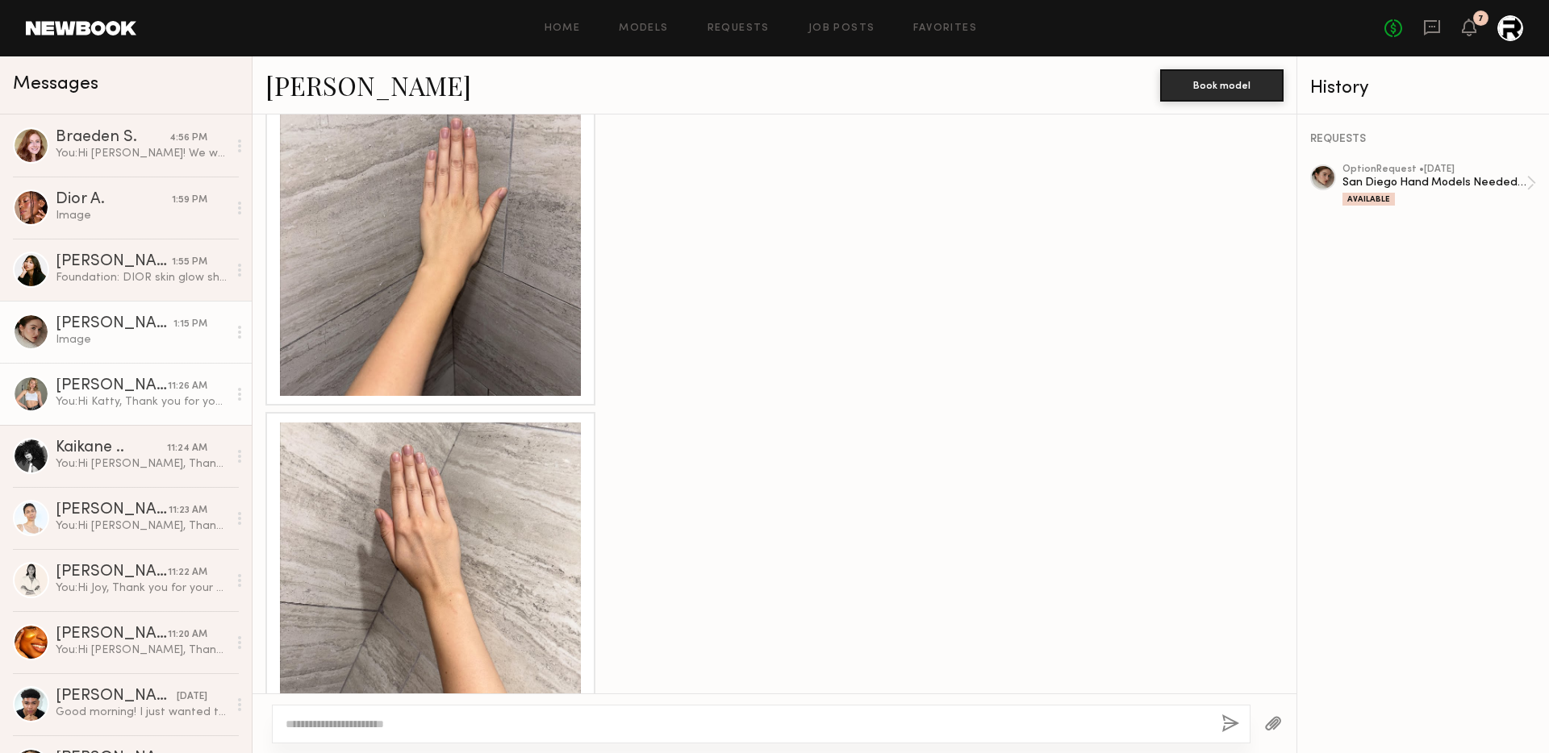
click at [122, 407] on div "You: Hi [PERSON_NAME], Thank you for your submission to our "San Diego Hand Mod…" at bounding box center [142, 401] width 172 height 15
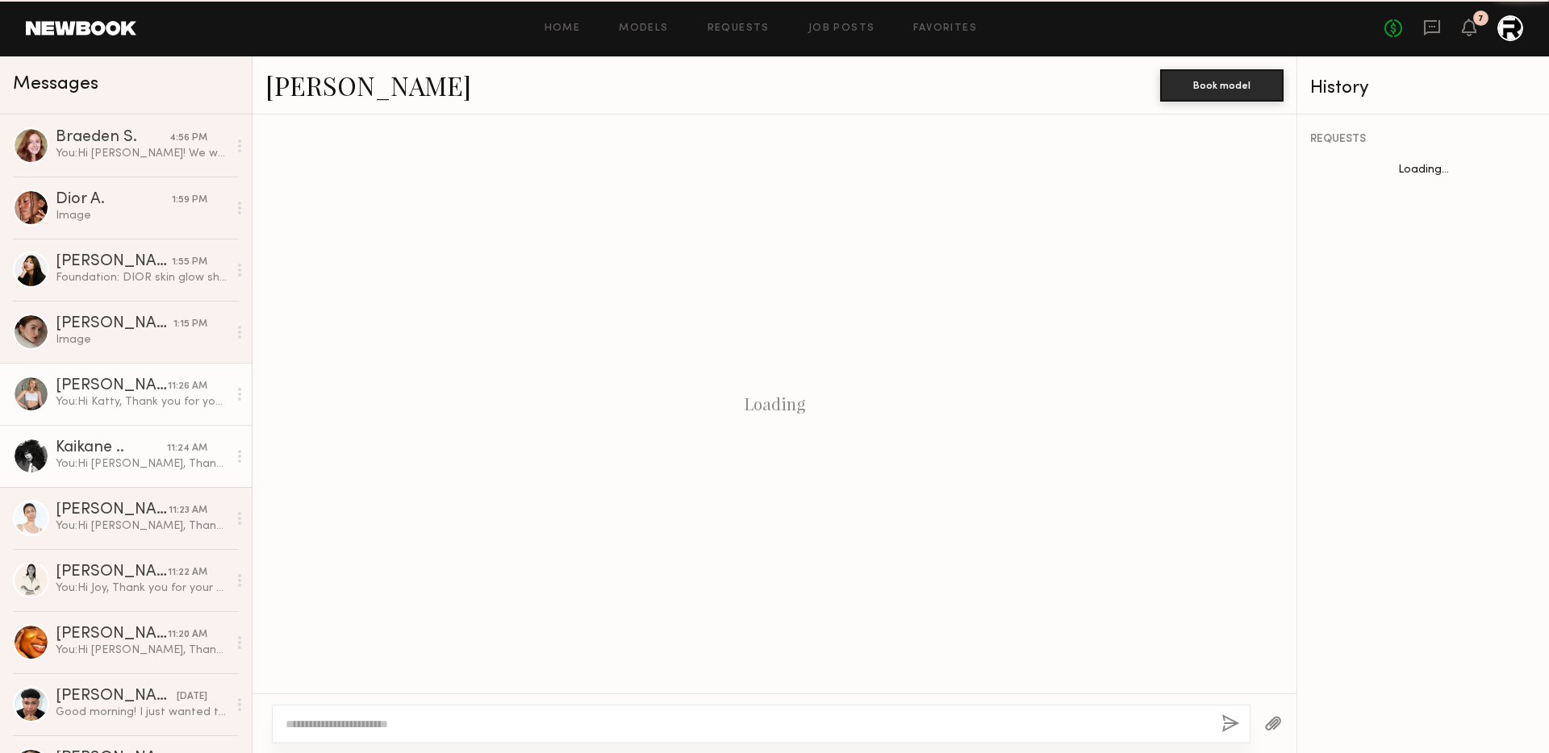
scroll to position [449, 0]
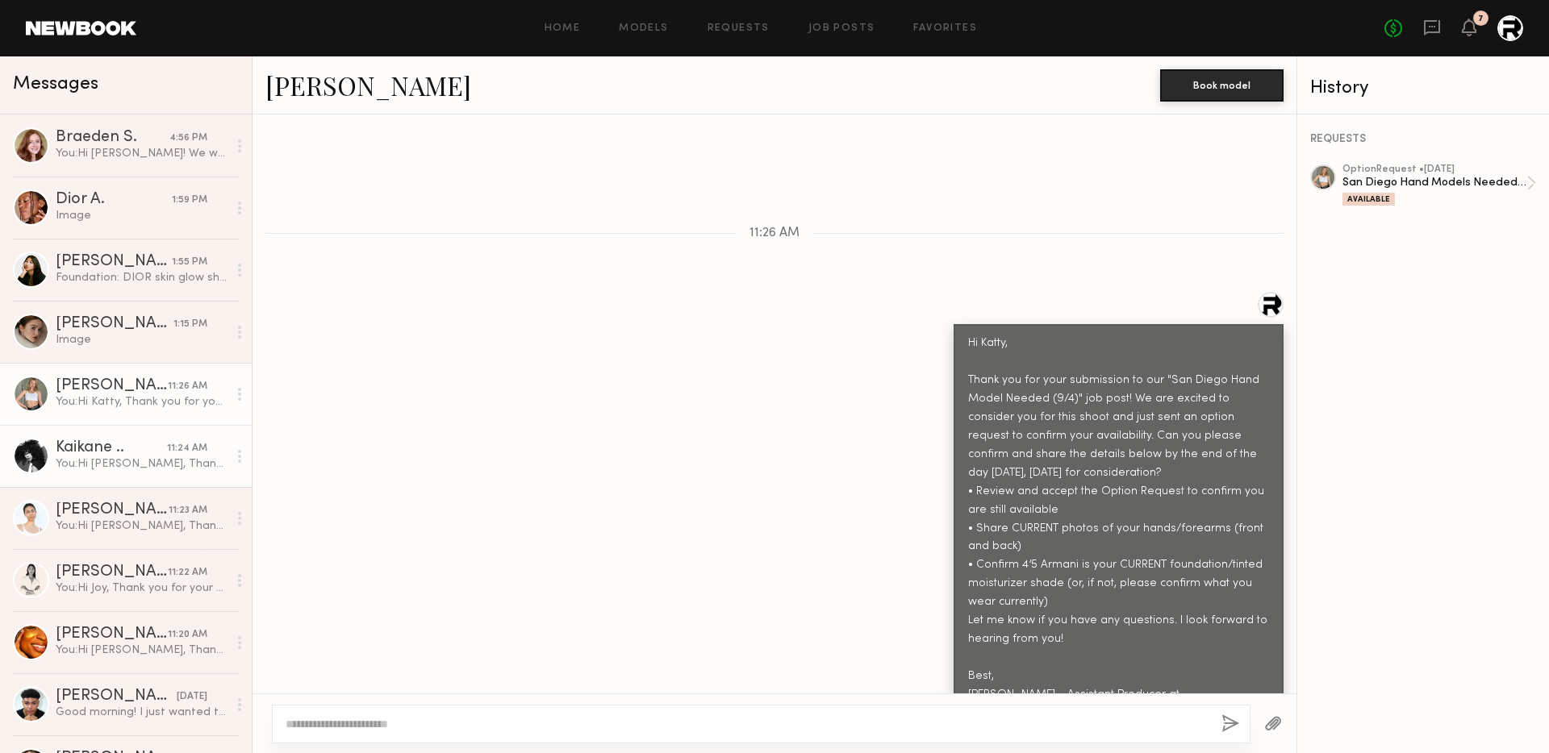
click at [124, 462] on div "You: Hi [PERSON_NAME], Thank you for your submission to our "San Diego Hand Mod…" at bounding box center [142, 464] width 172 height 15
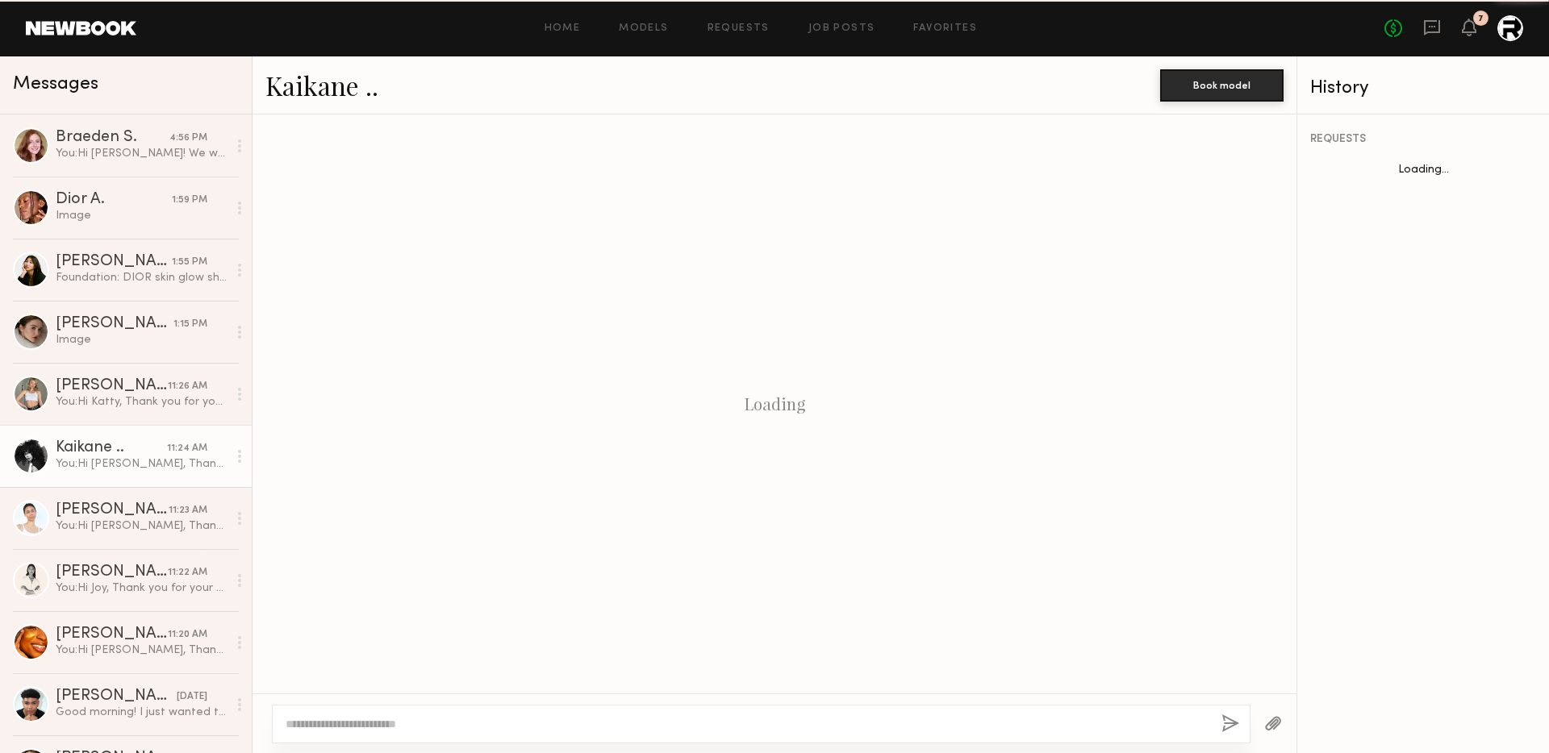
scroll to position [449, 0]
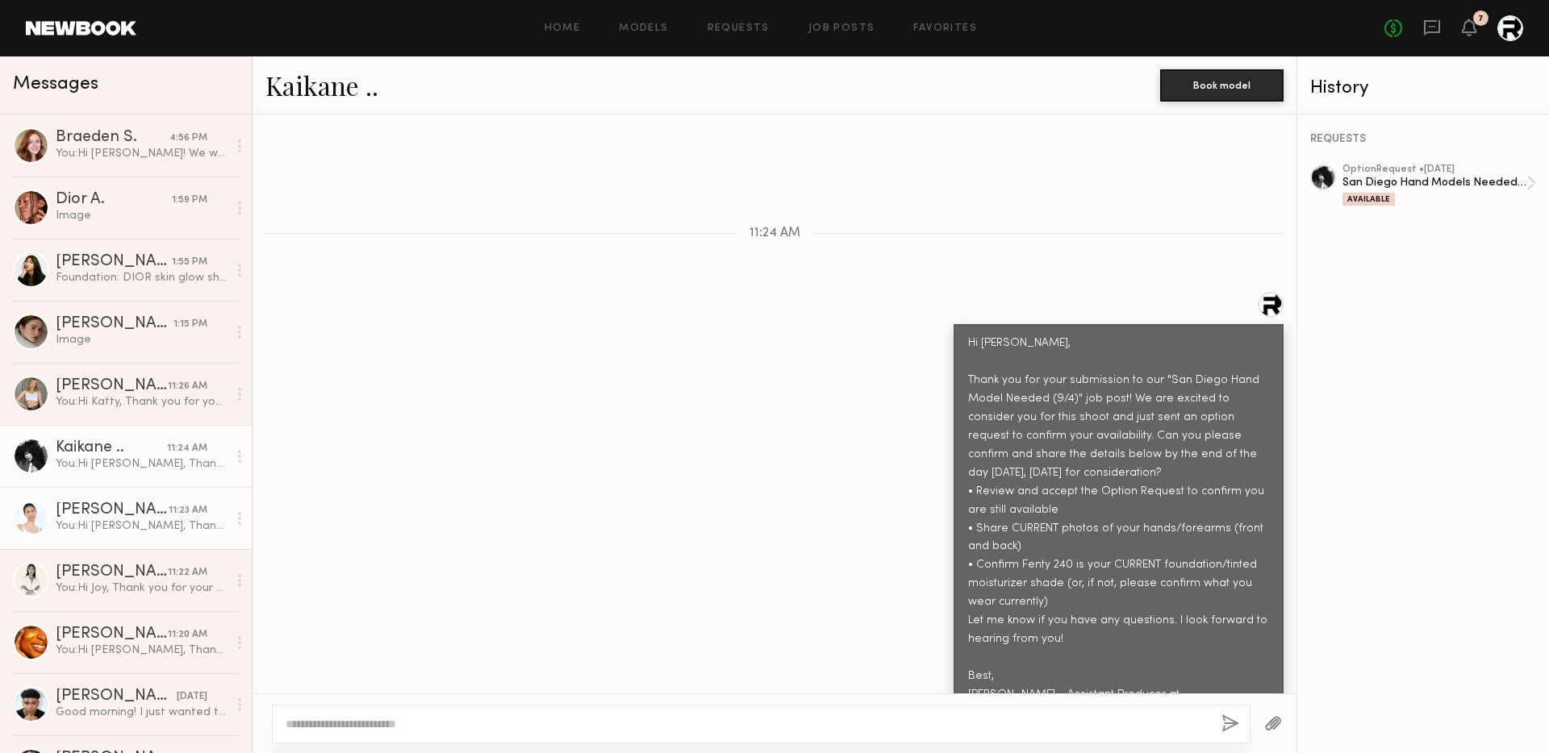
click at [127, 489] on link "[PERSON_NAME] 11:23 AM You: Hi [PERSON_NAME], Thank you for your submission to …" at bounding box center [126, 518] width 252 height 62
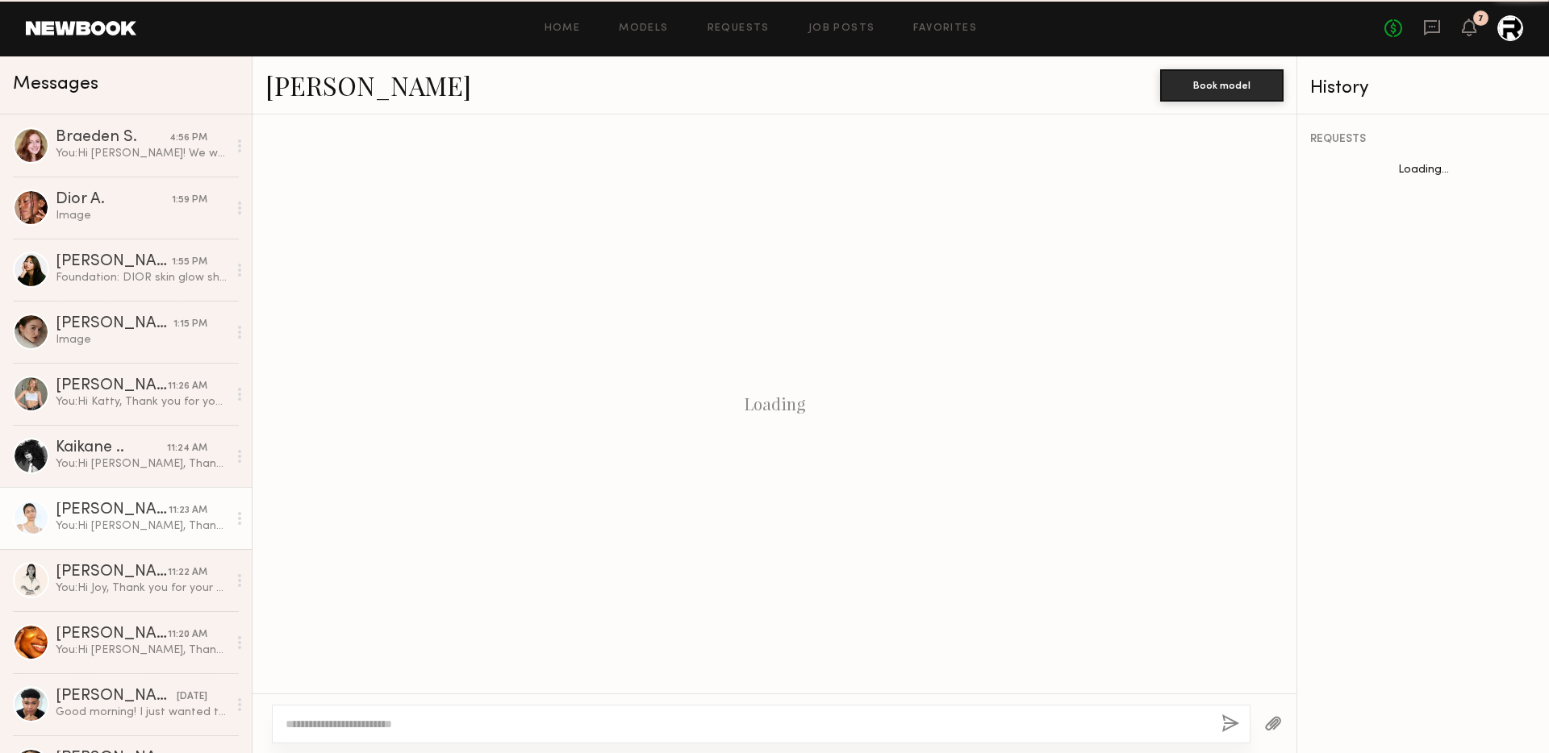
scroll to position [449, 0]
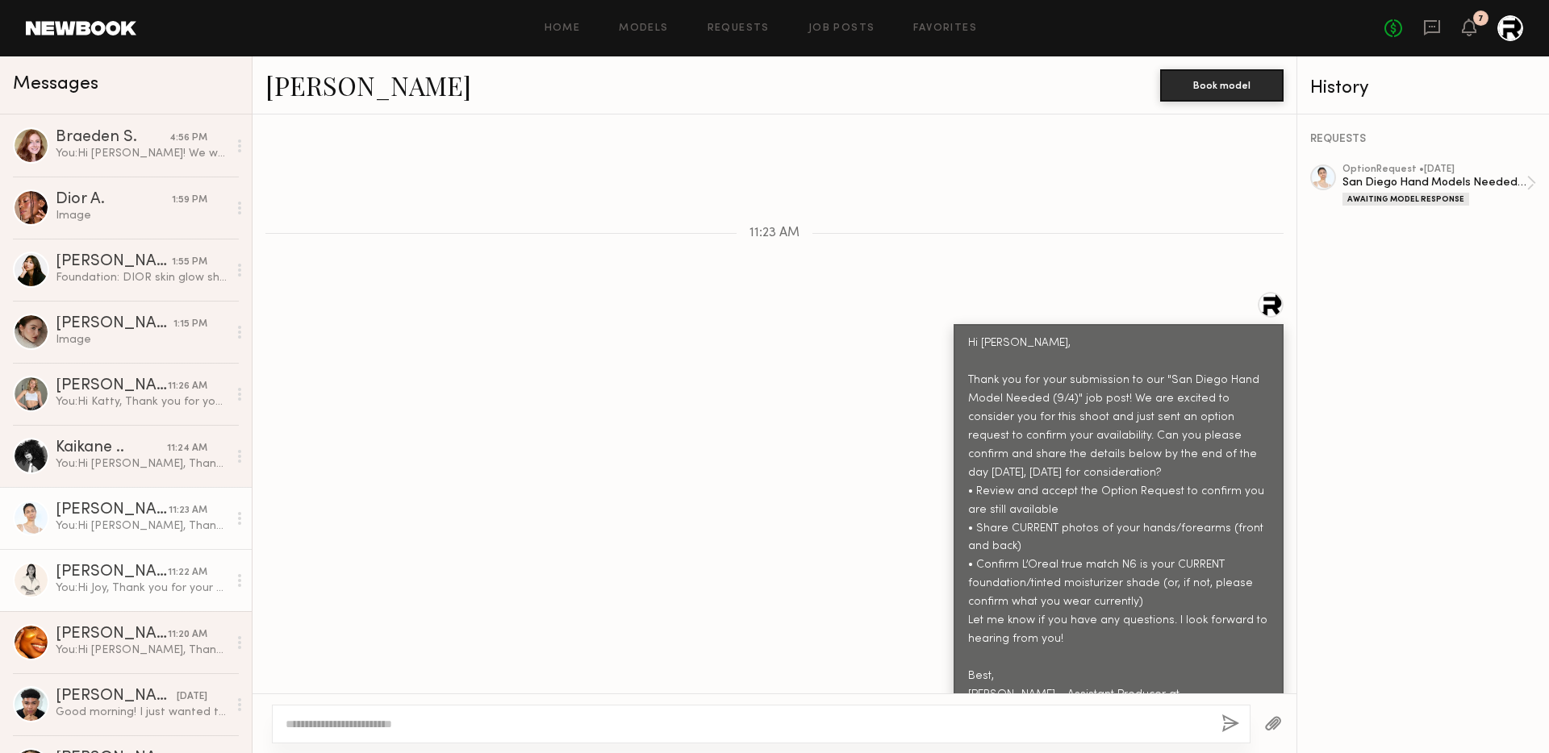
click at [139, 591] on div "You: Hi Joy, Thank you for your submission to our "San Diego Hand Model Needed …" at bounding box center [142, 588] width 172 height 15
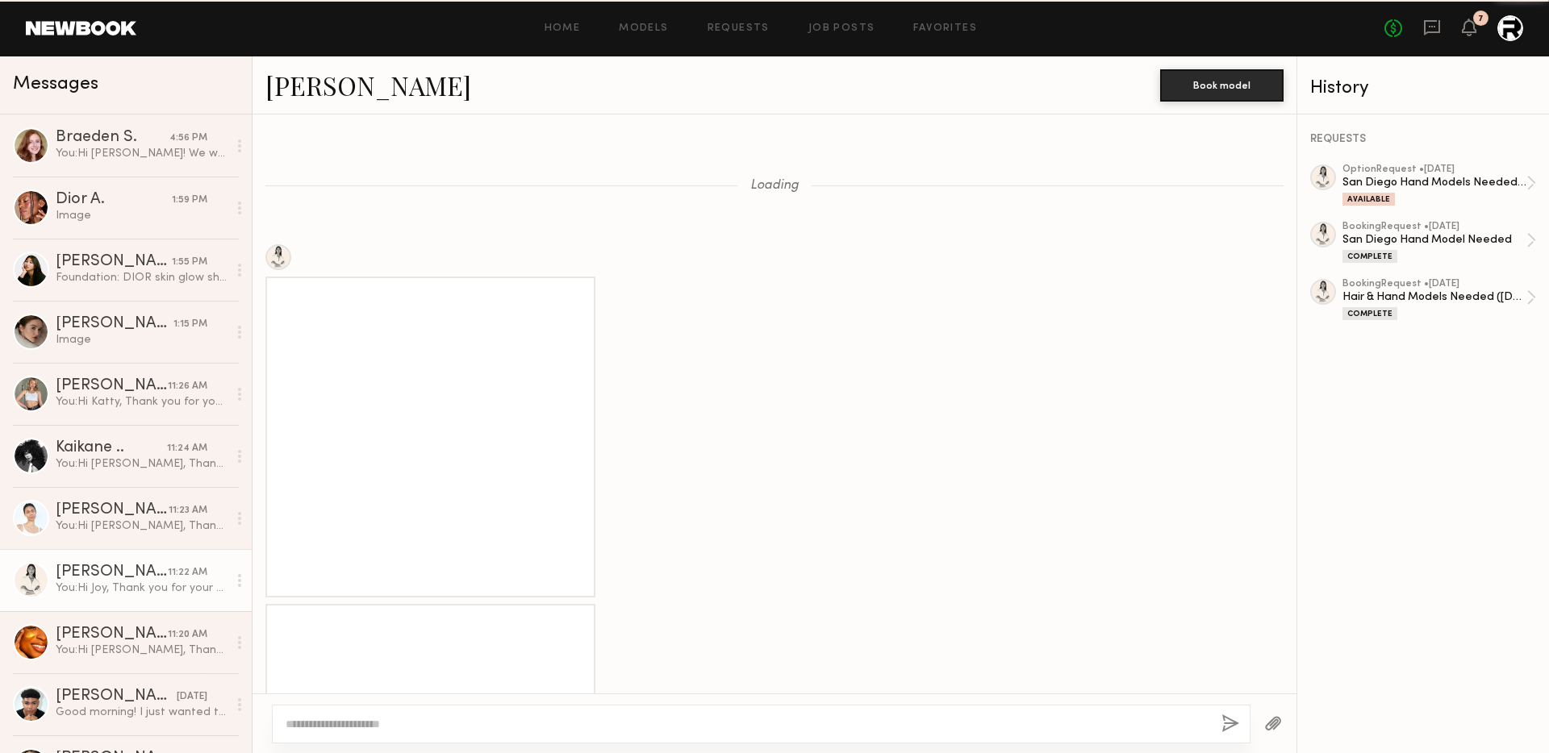
scroll to position [2358, 0]
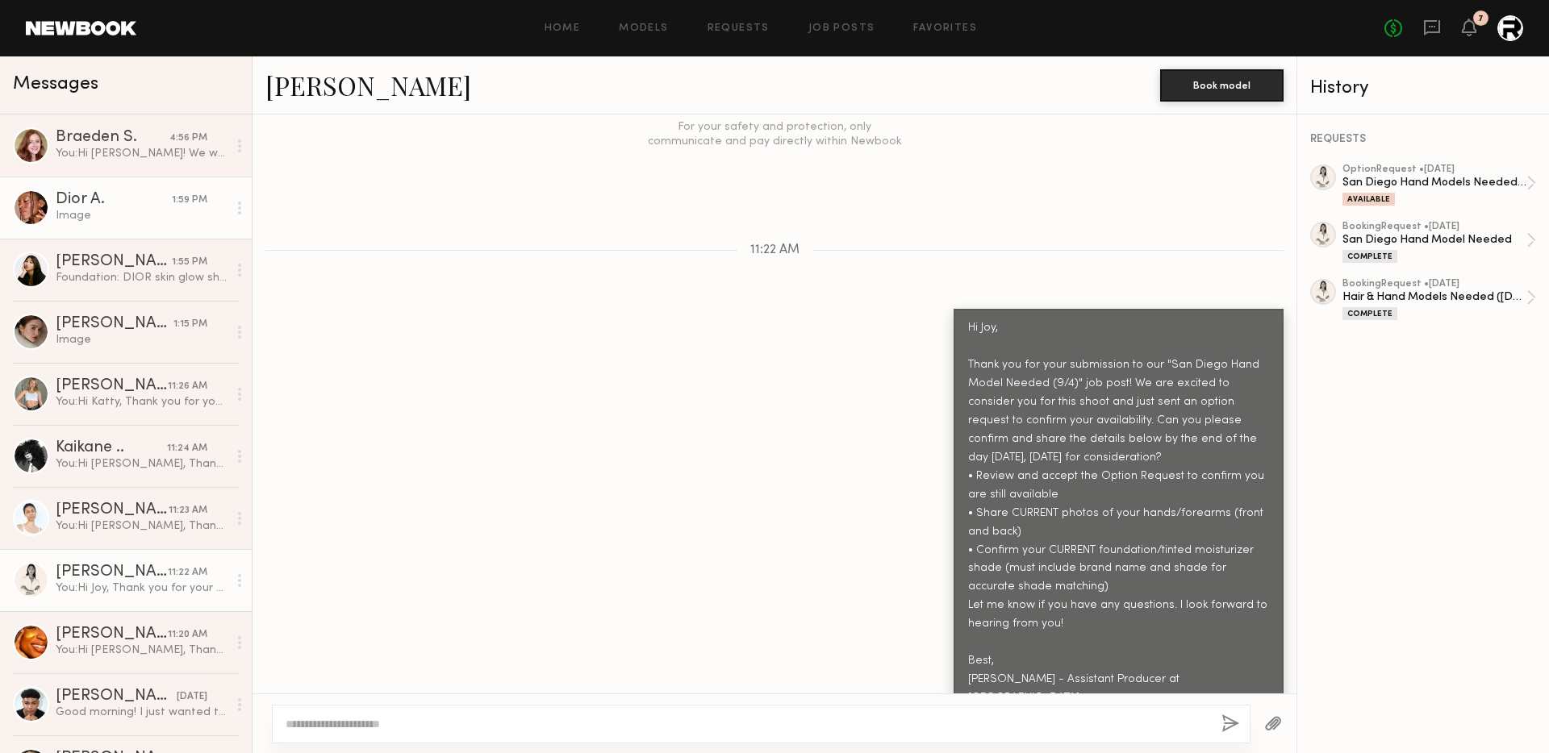
click at [115, 204] on div "Dior A." at bounding box center [114, 200] width 116 height 16
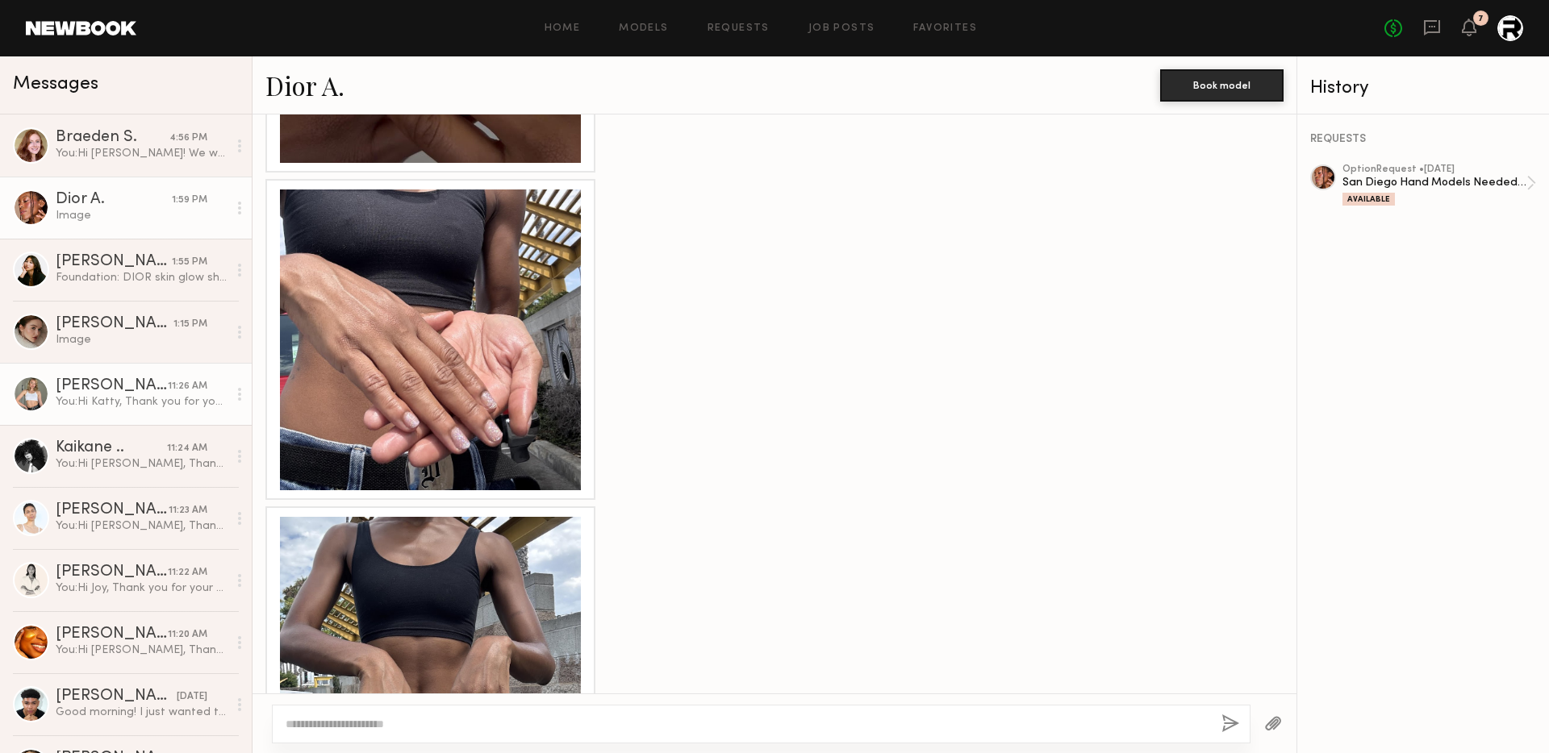
scroll to position [1489, 0]
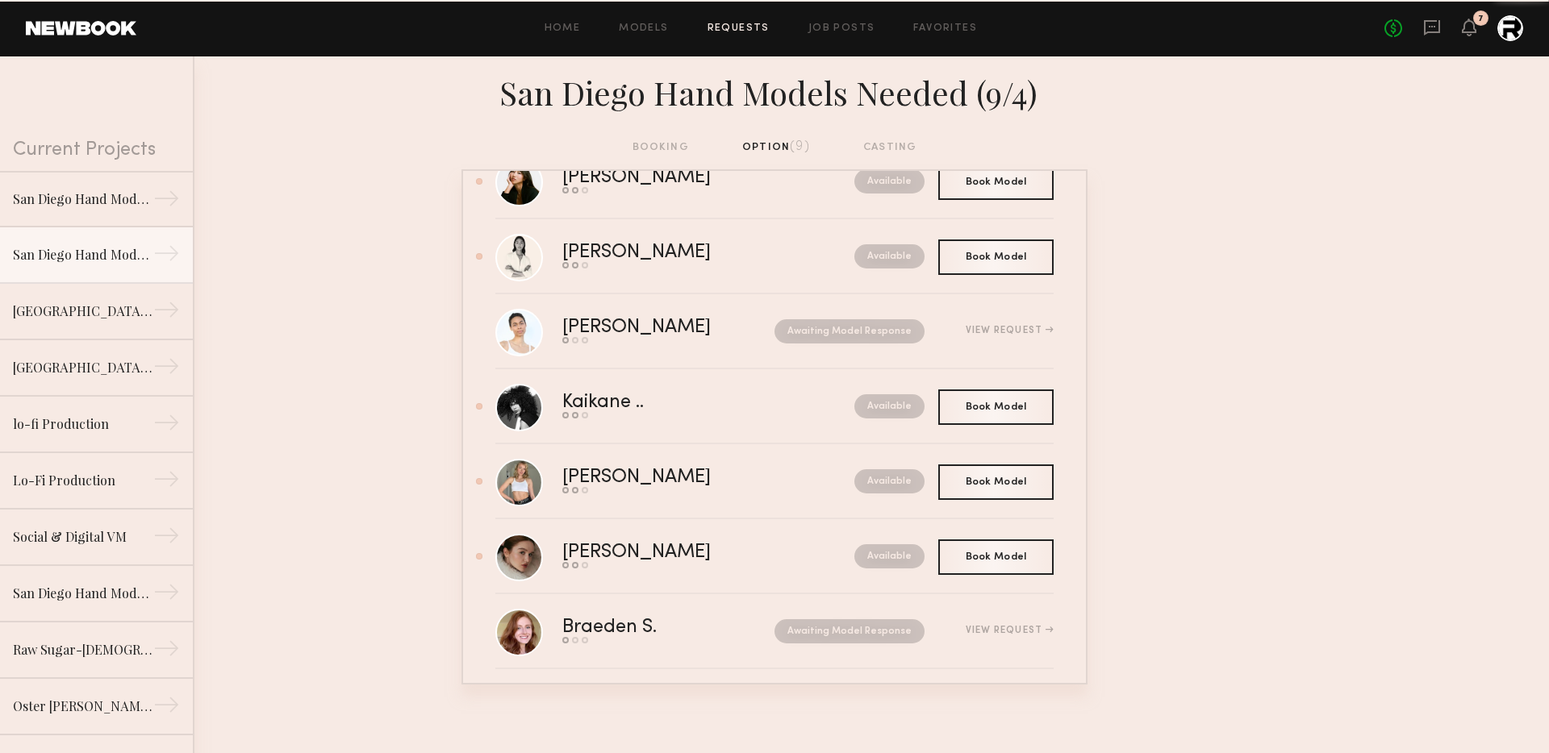
scroll to position [216, 0]
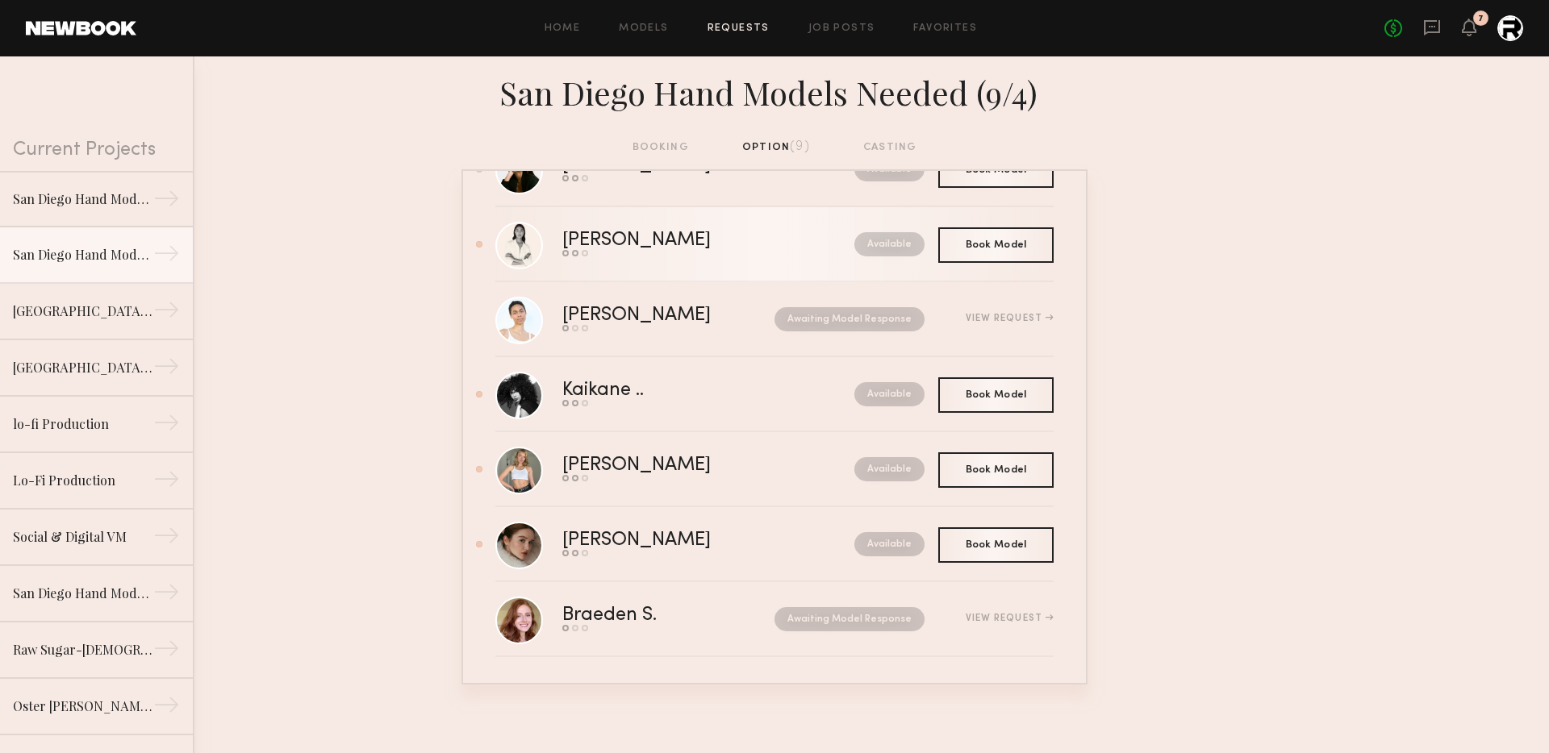
click at [686, 242] on div "Joy C." at bounding box center [672, 241] width 220 height 19
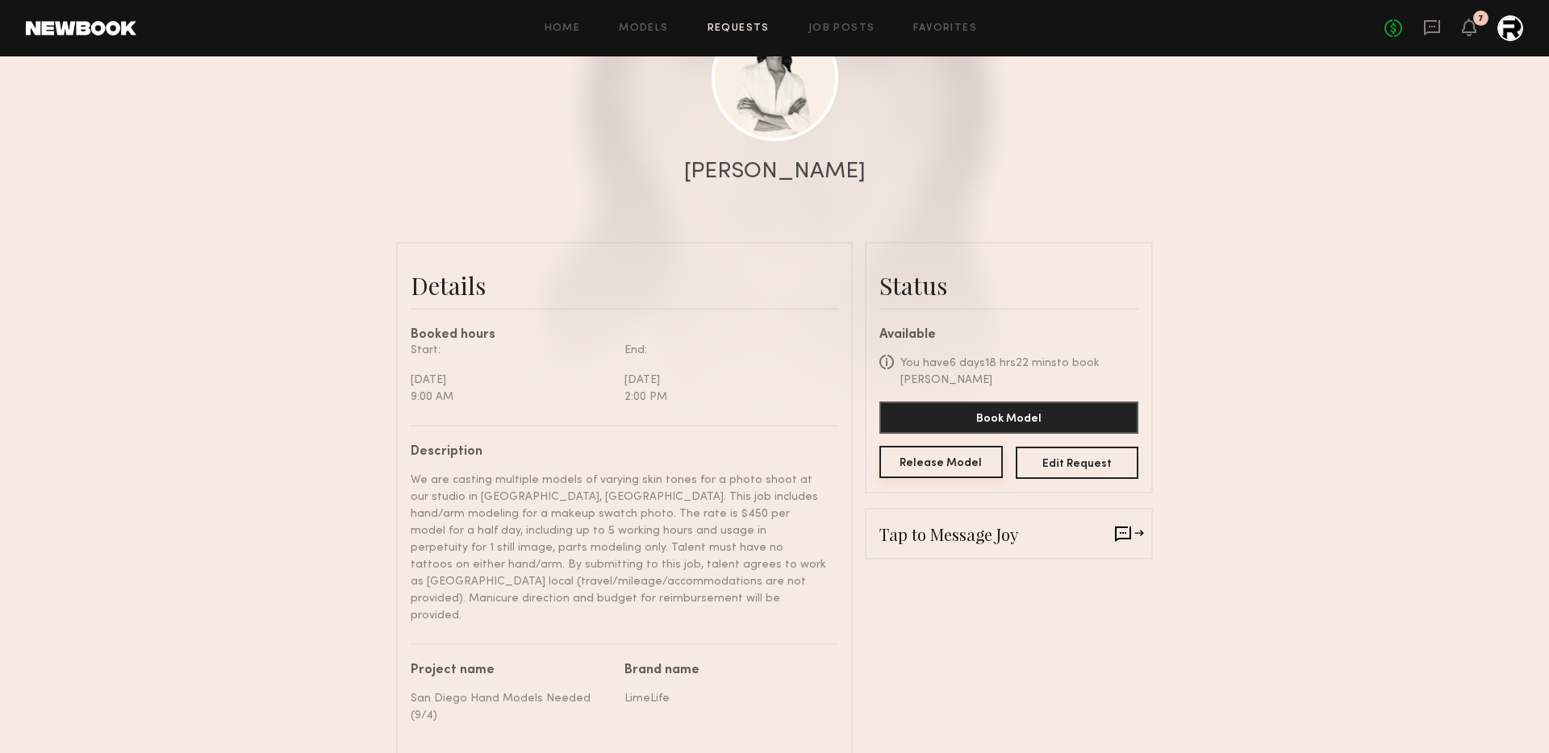
scroll to position [221, 0]
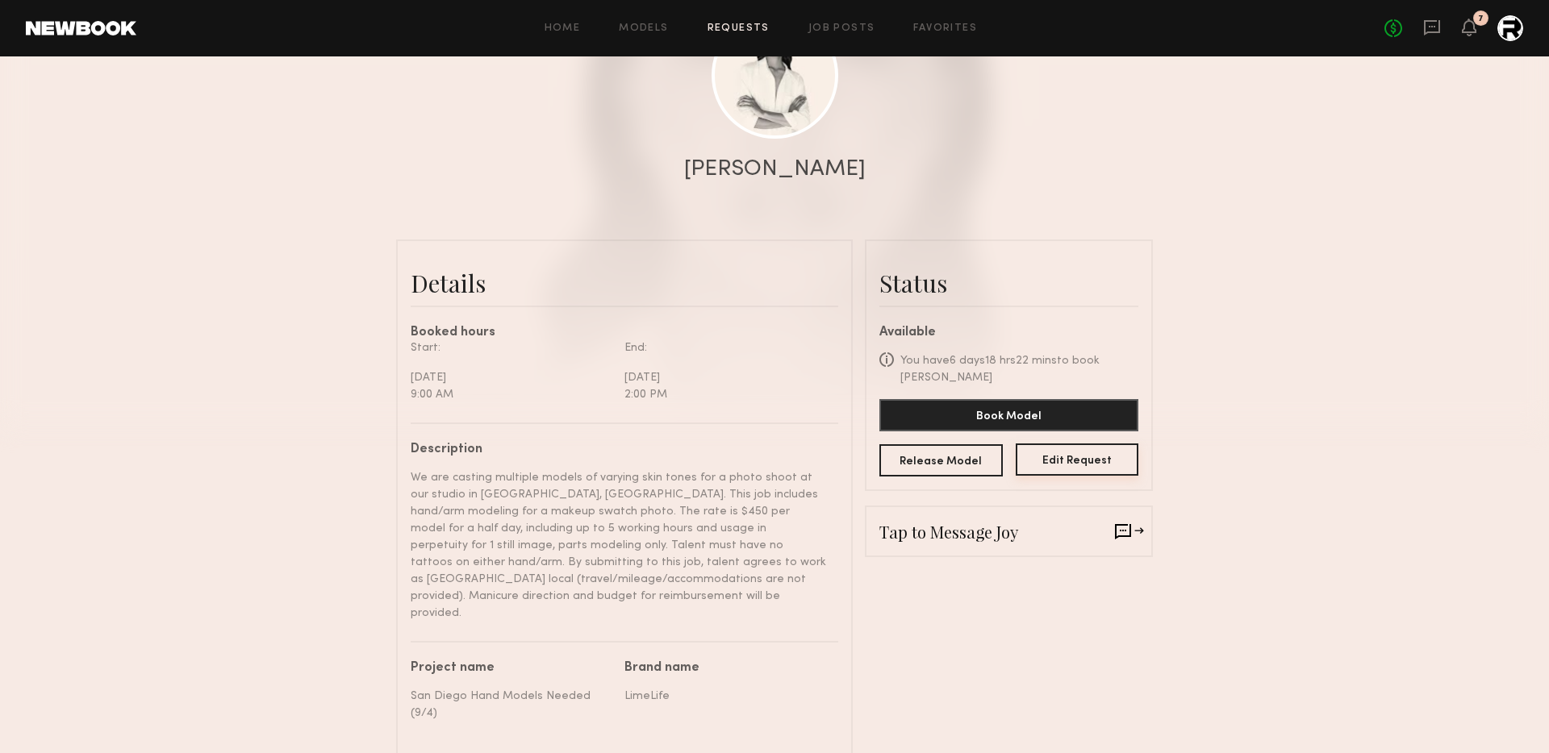
click at [1059, 444] on button "Edit Request" at bounding box center [1077, 460] width 123 height 32
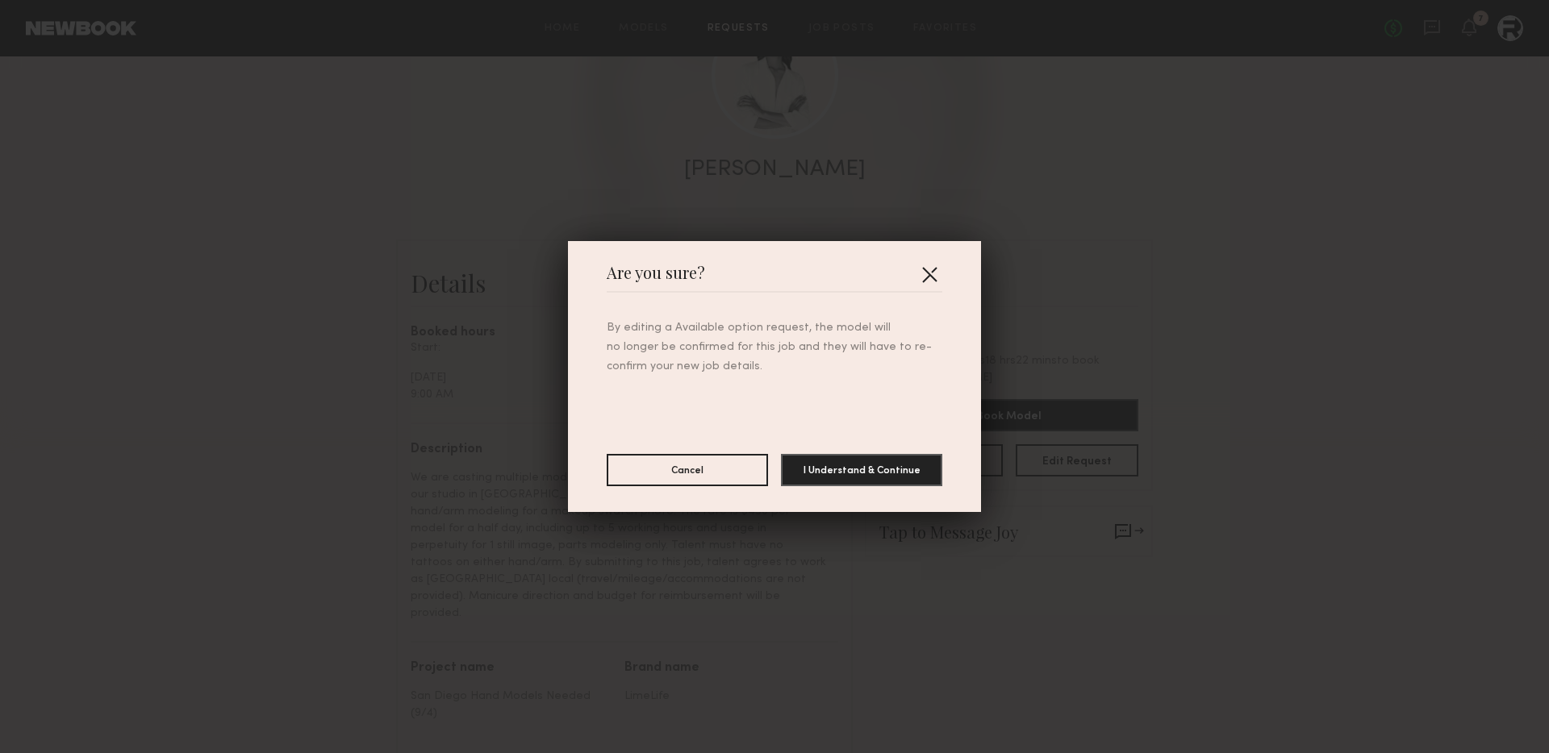
click at [930, 274] on button "button" at bounding box center [929, 274] width 26 height 26
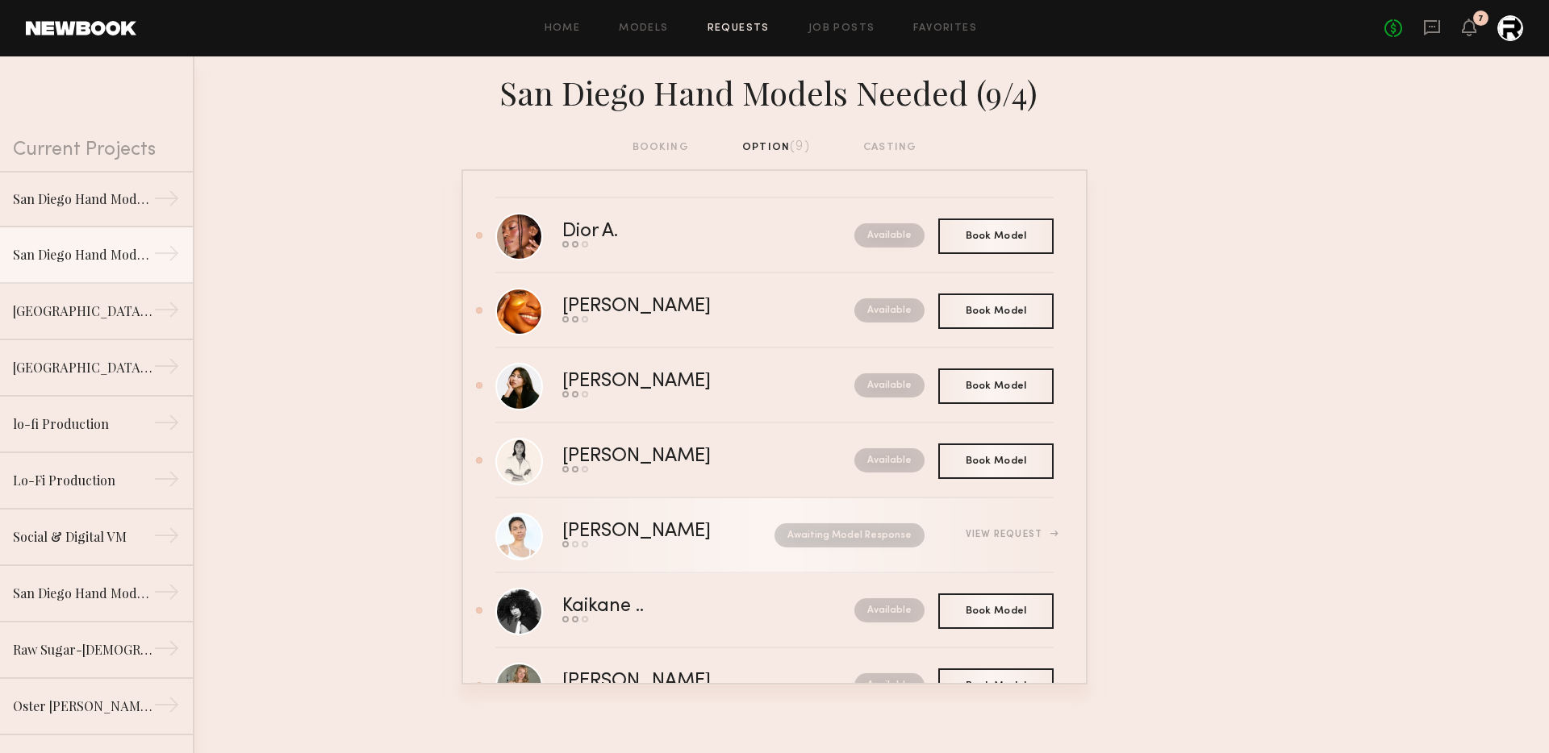
click at [710, 523] on div "Amanda R." at bounding box center [652, 532] width 181 height 19
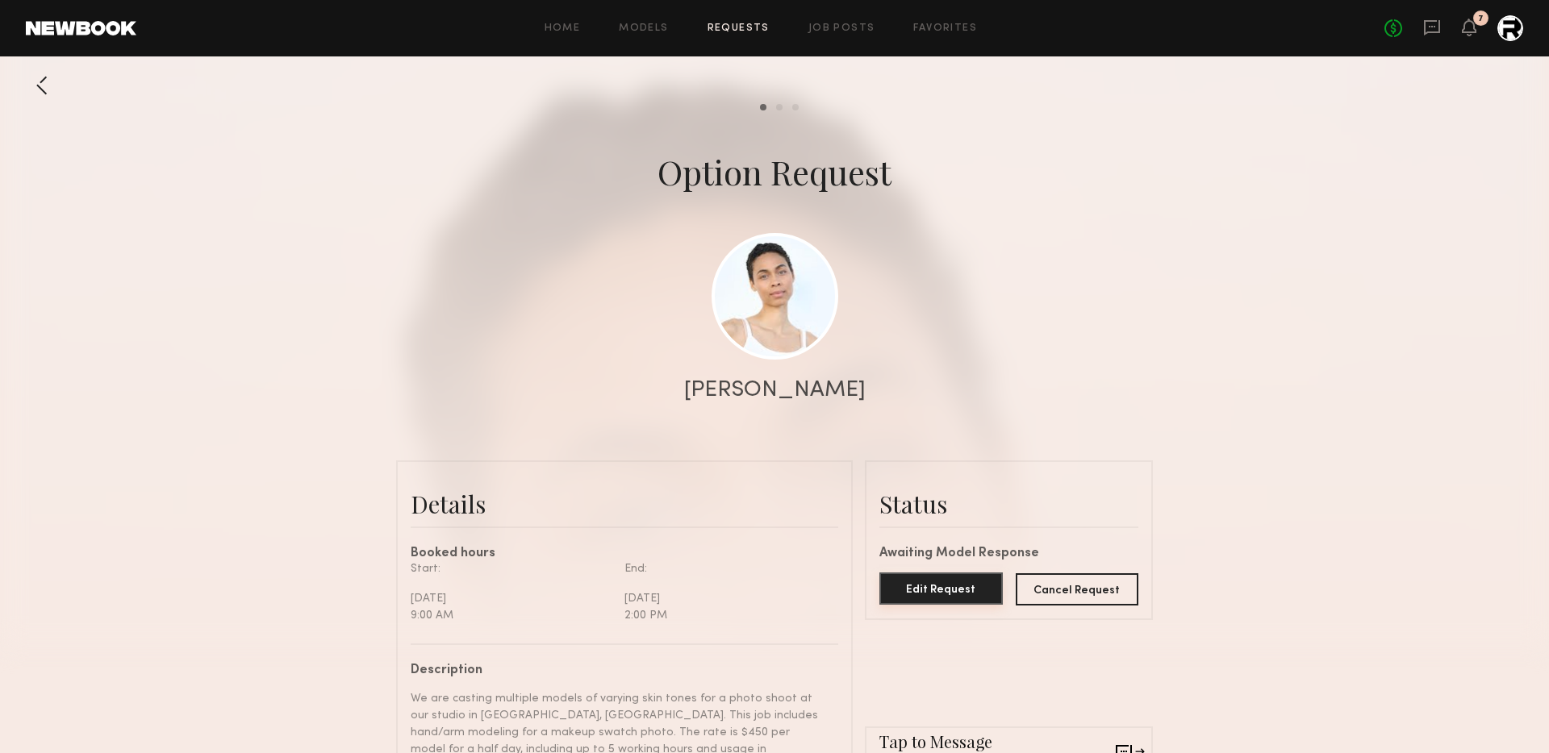
click at [954, 599] on button "Edit Request" at bounding box center [940, 589] width 123 height 32
